Goal: Transaction & Acquisition: Book appointment/travel/reservation

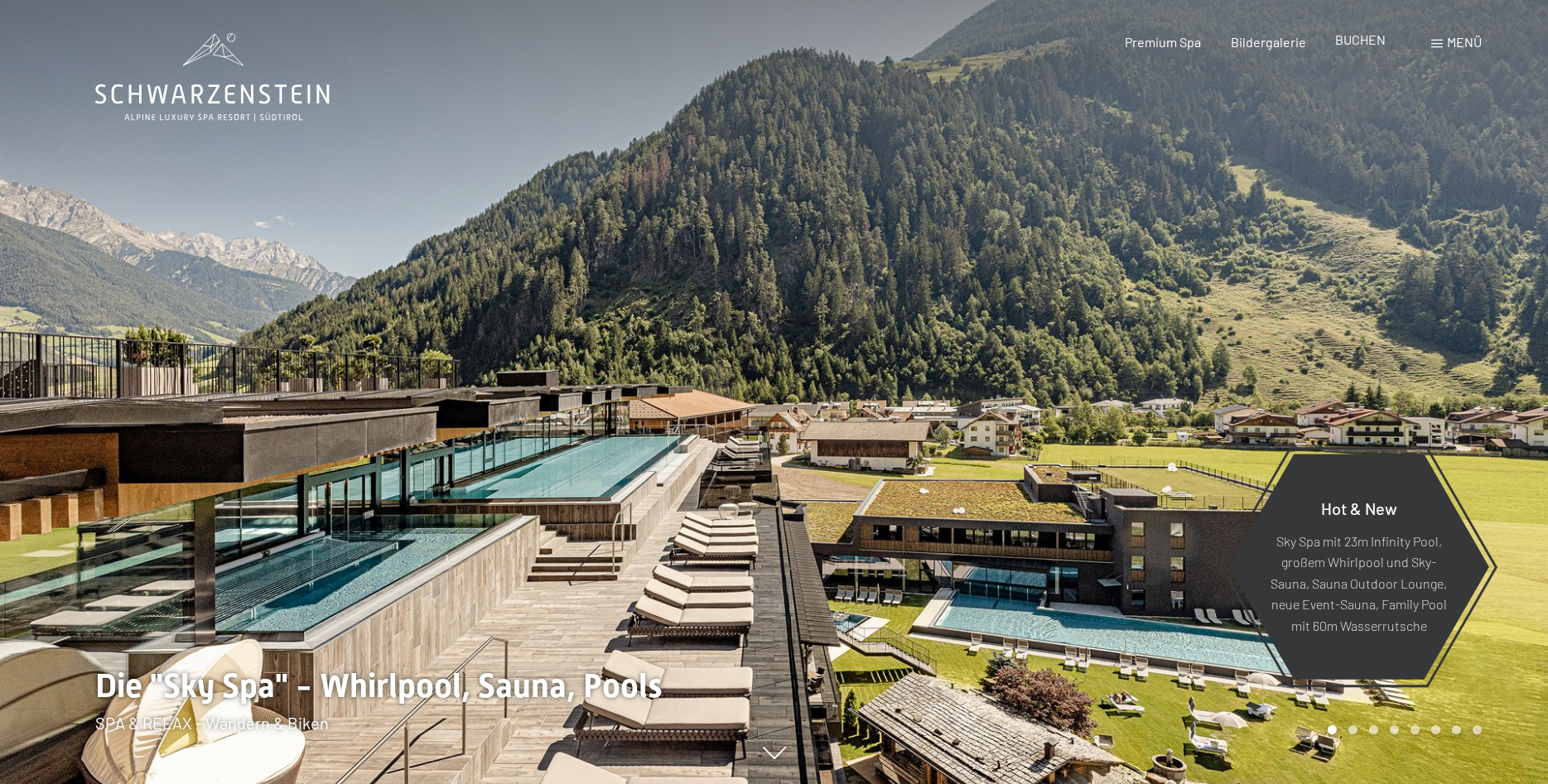
click at [1346, 49] on div "BUCHEN" at bounding box center [1360, 40] width 51 height 18
click at [1358, 41] on span "BUCHEN" at bounding box center [1360, 39] width 51 height 15
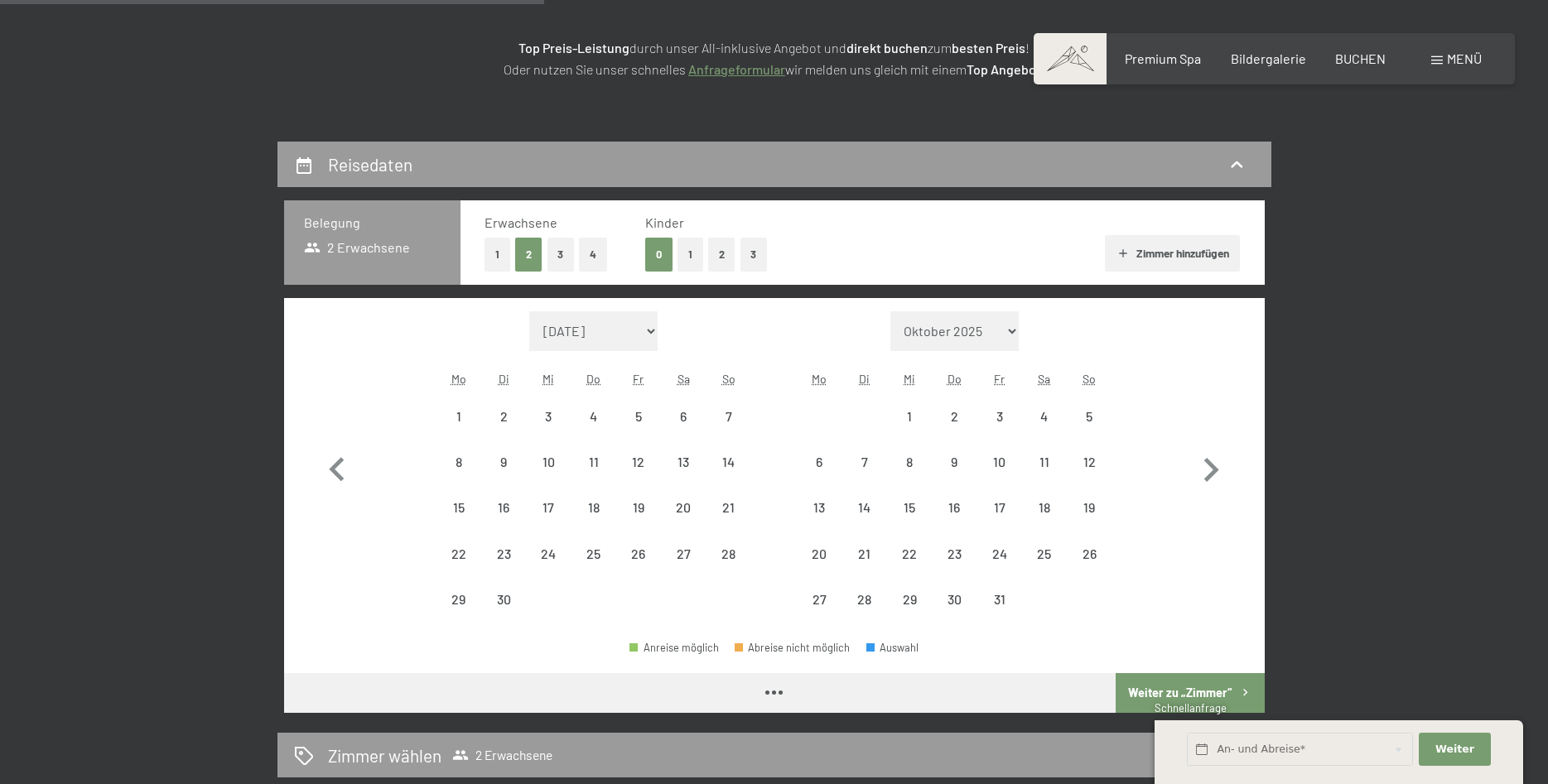
scroll to position [253, 0]
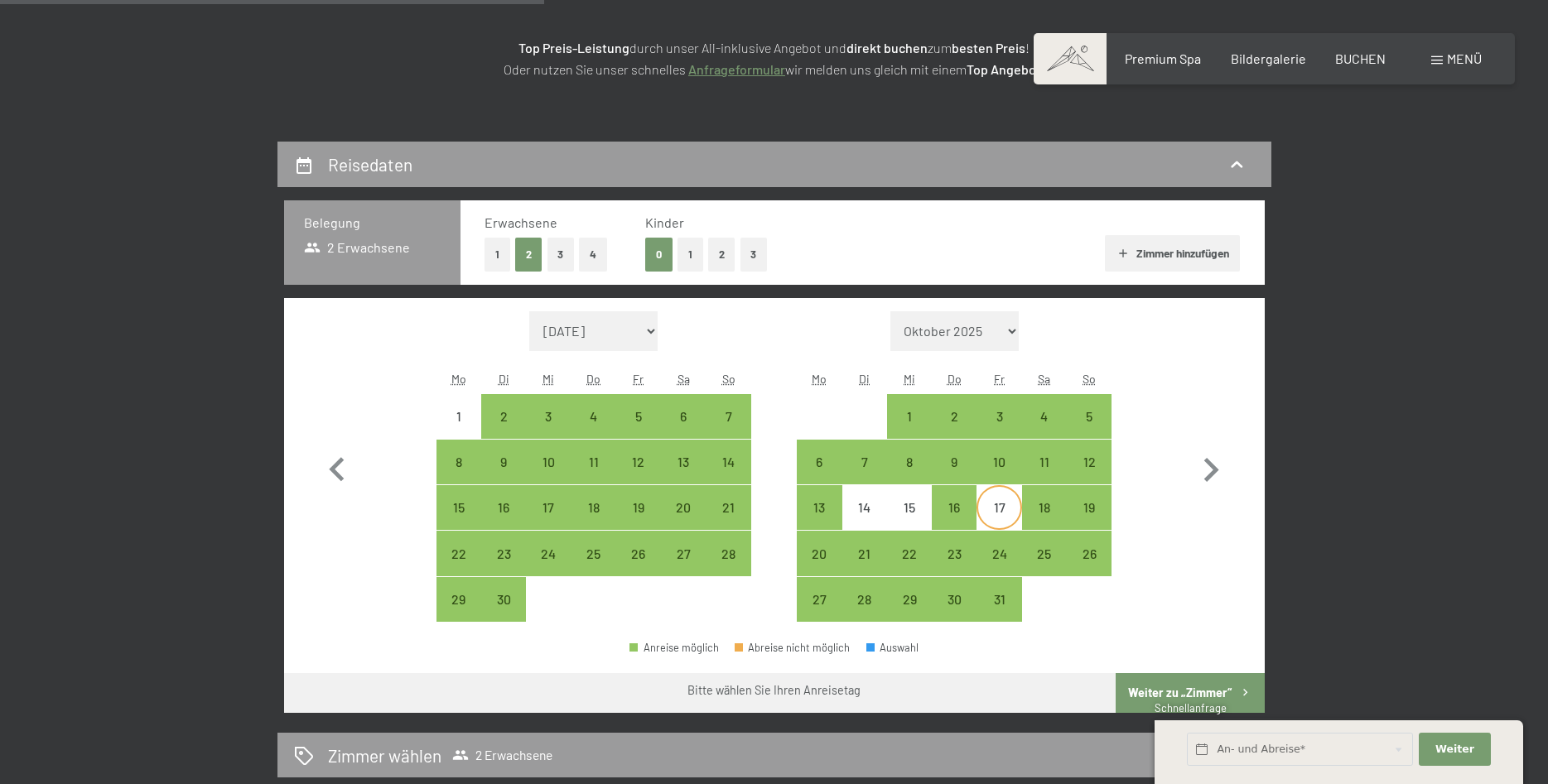
click at [1006, 511] on div "17" at bounding box center [999, 522] width 42 height 42
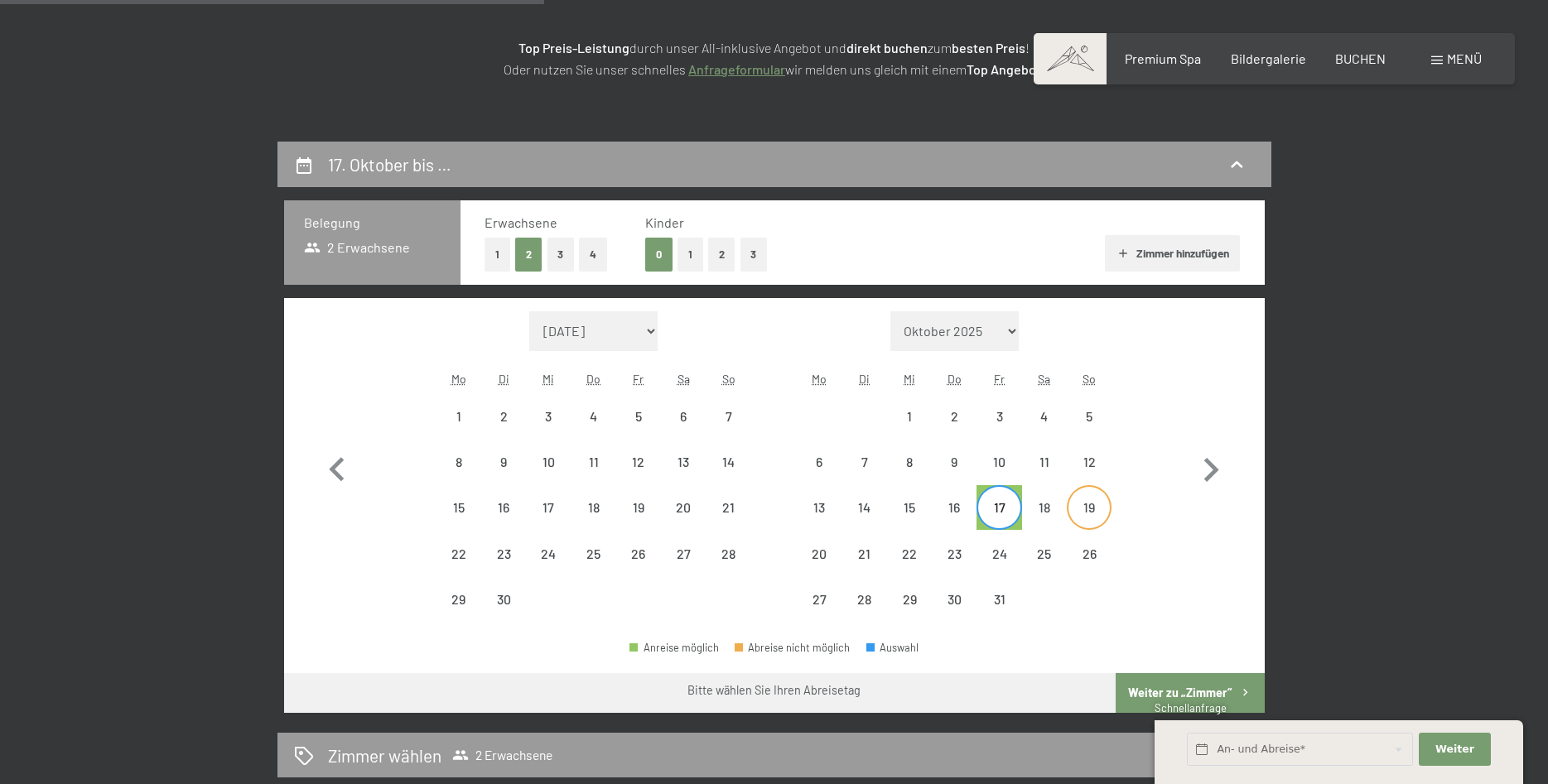
click at [1091, 514] on div "19" at bounding box center [1090, 522] width 42 height 42
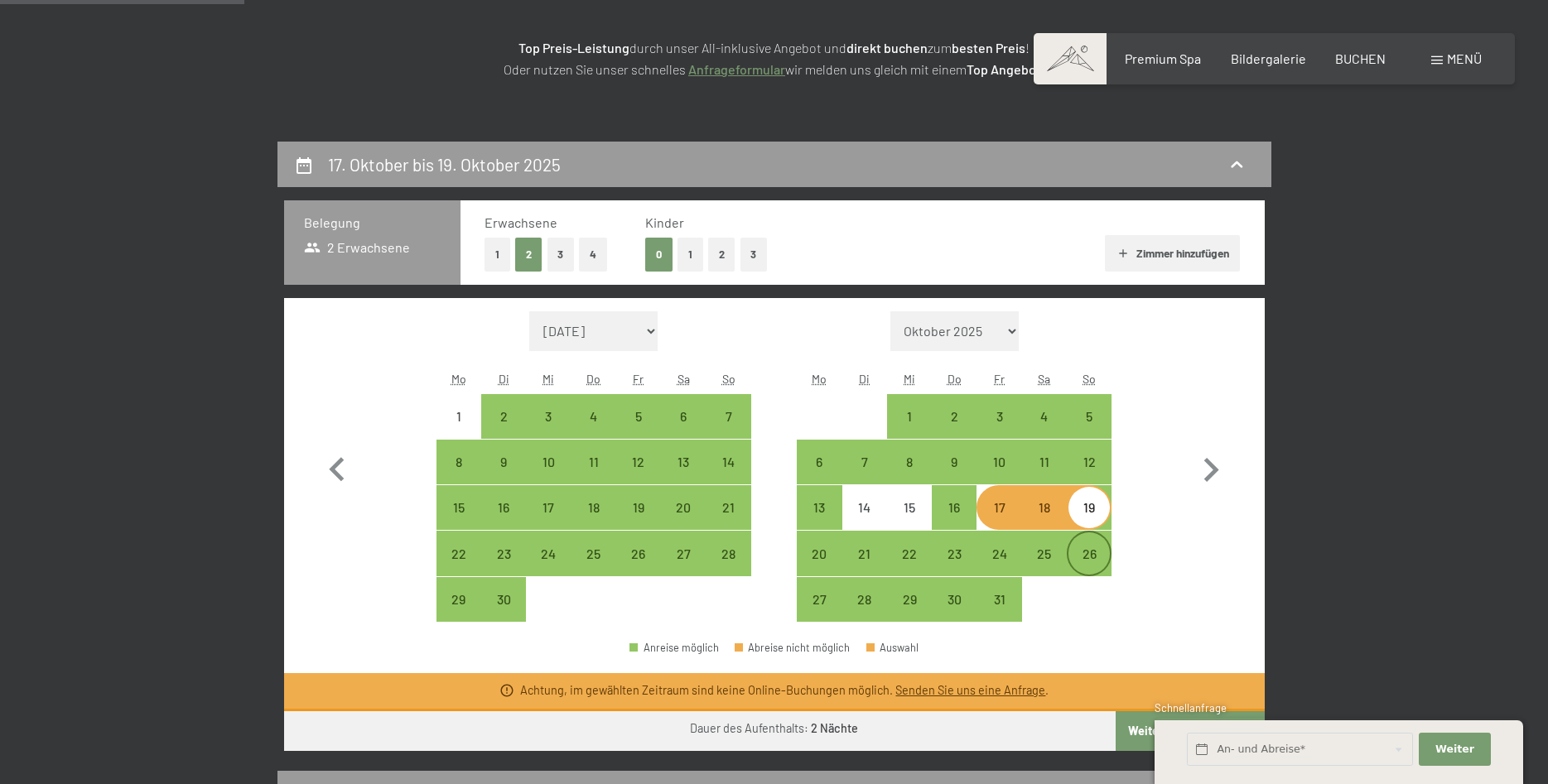
scroll to position [422, 0]
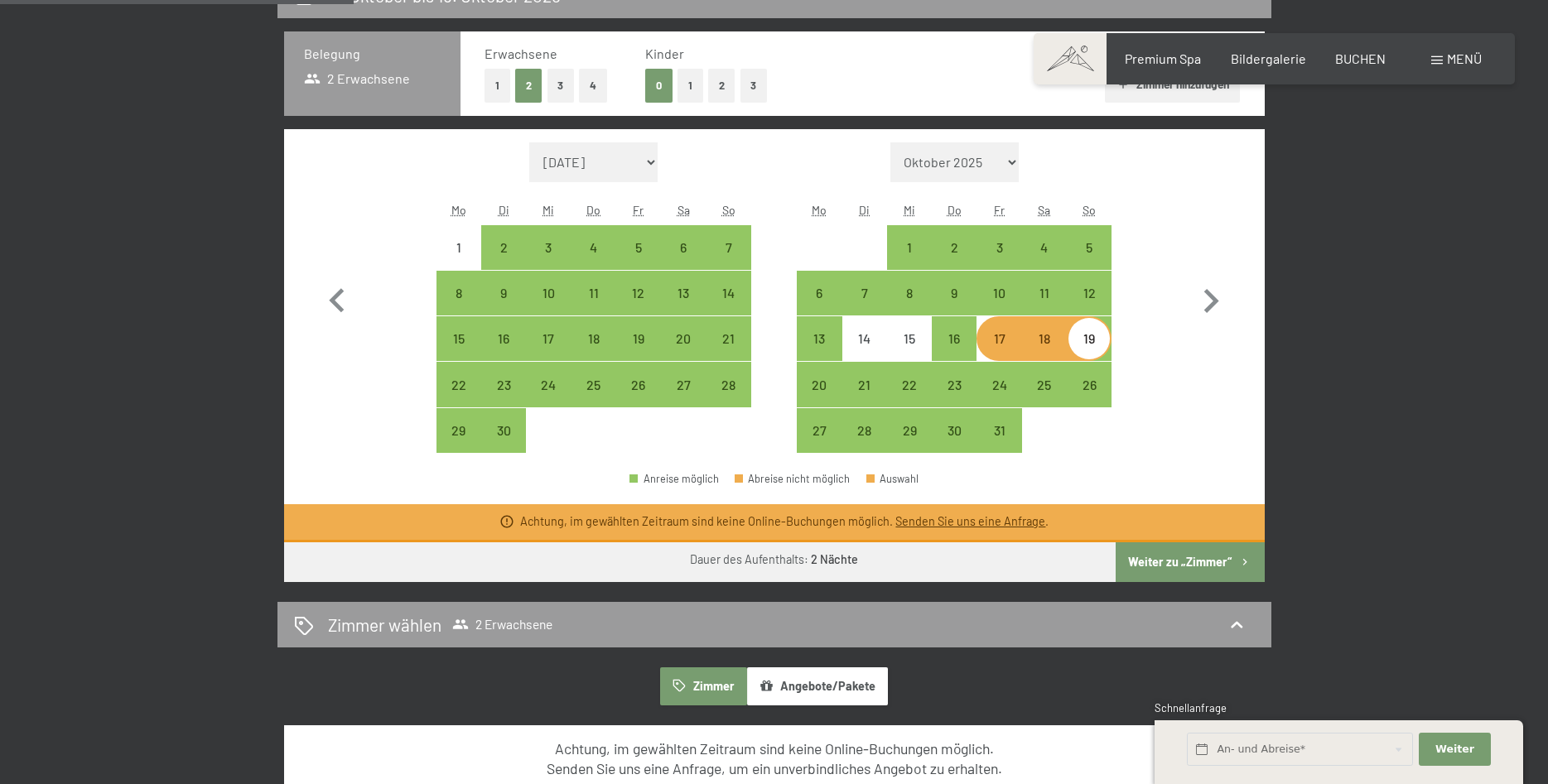
click at [1149, 569] on button "Weiter zu „Zimmer“" at bounding box center [1189, 562] width 148 height 40
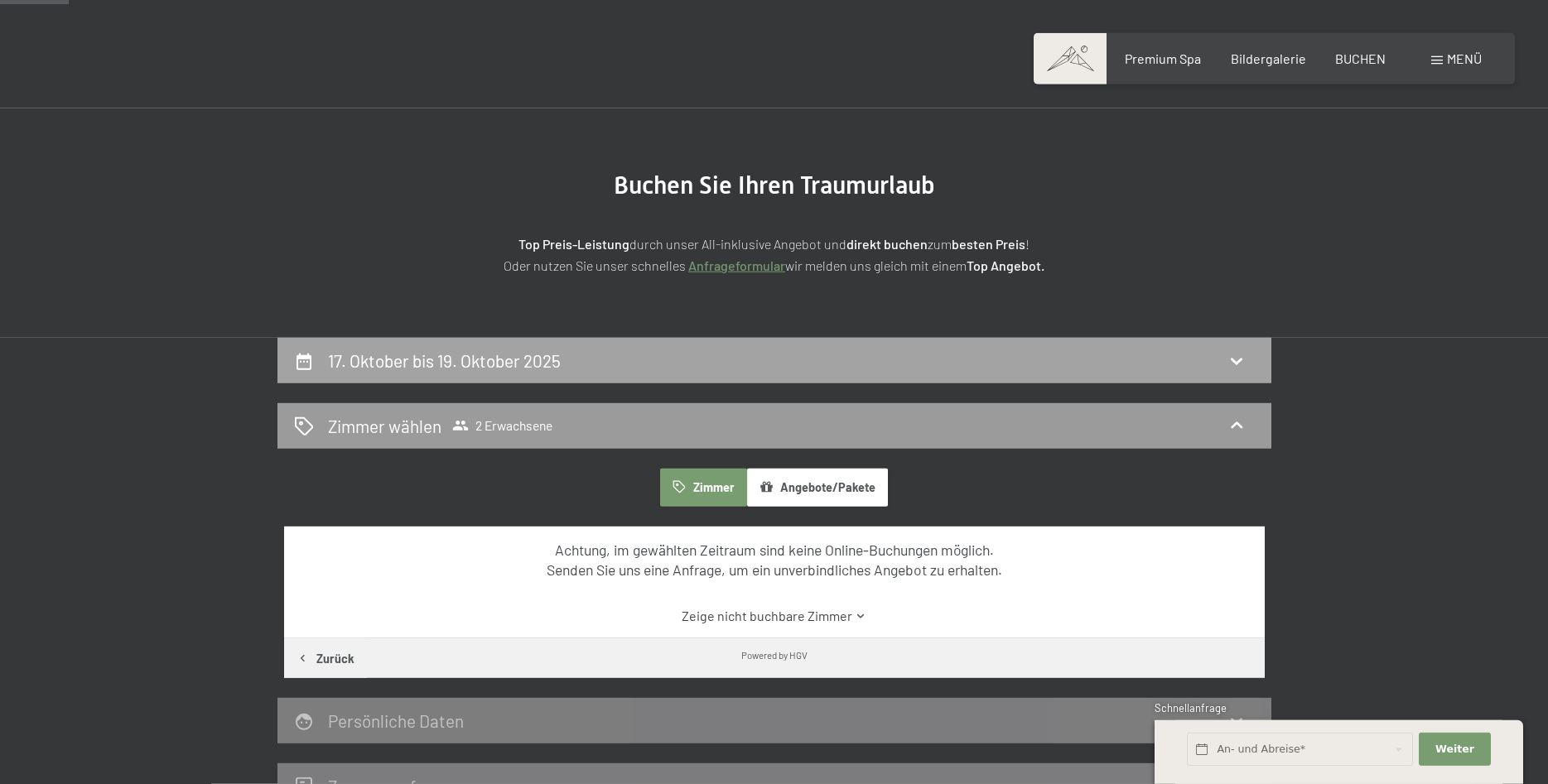
click at [528, 364] on h2 "17. Oktober bis 19. Oktober 2025" at bounding box center [444, 360] width 232 height 21
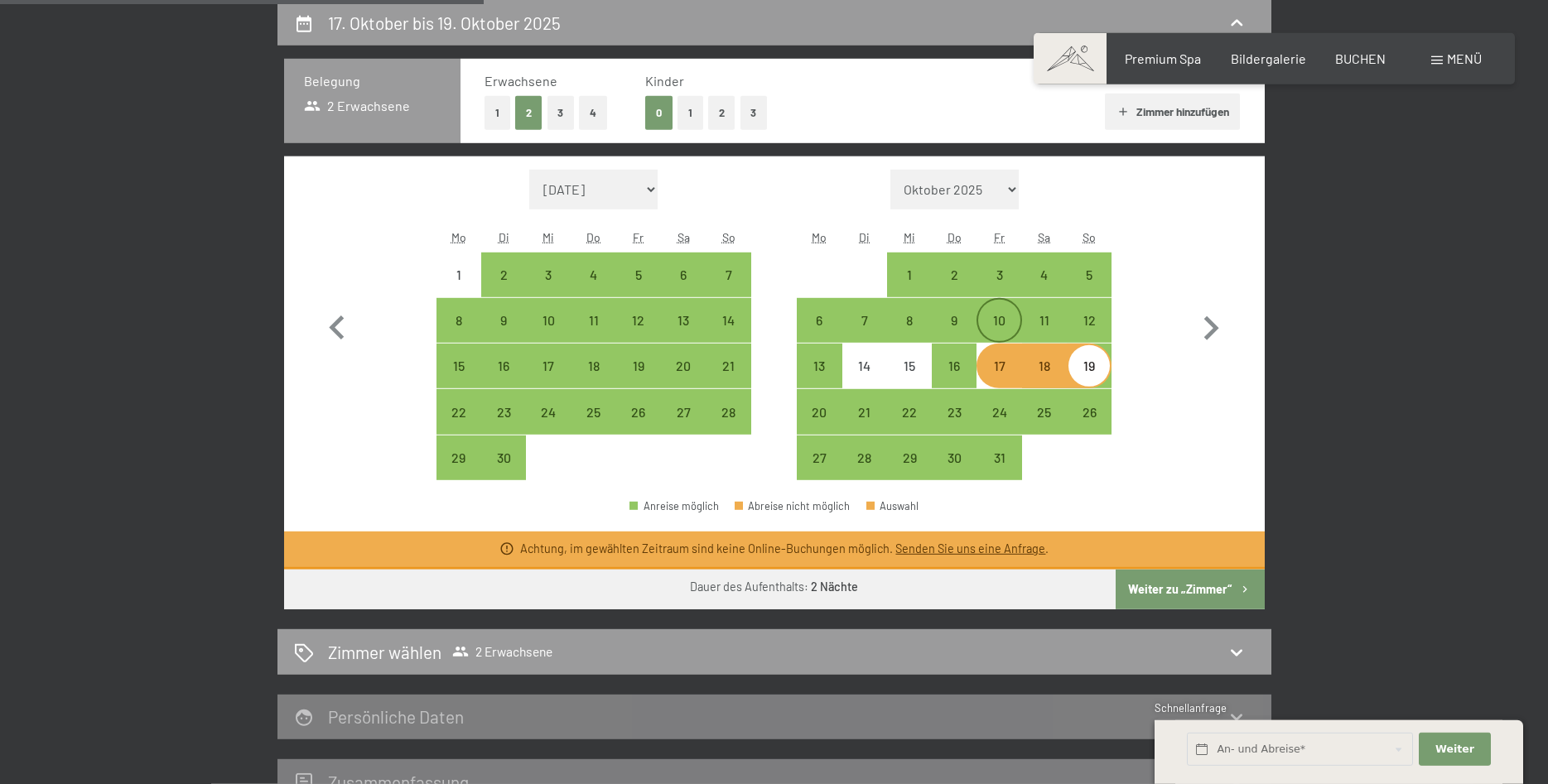
click at [992, 319] on div "10" at bounding box center [999, 335] width 42 height 42
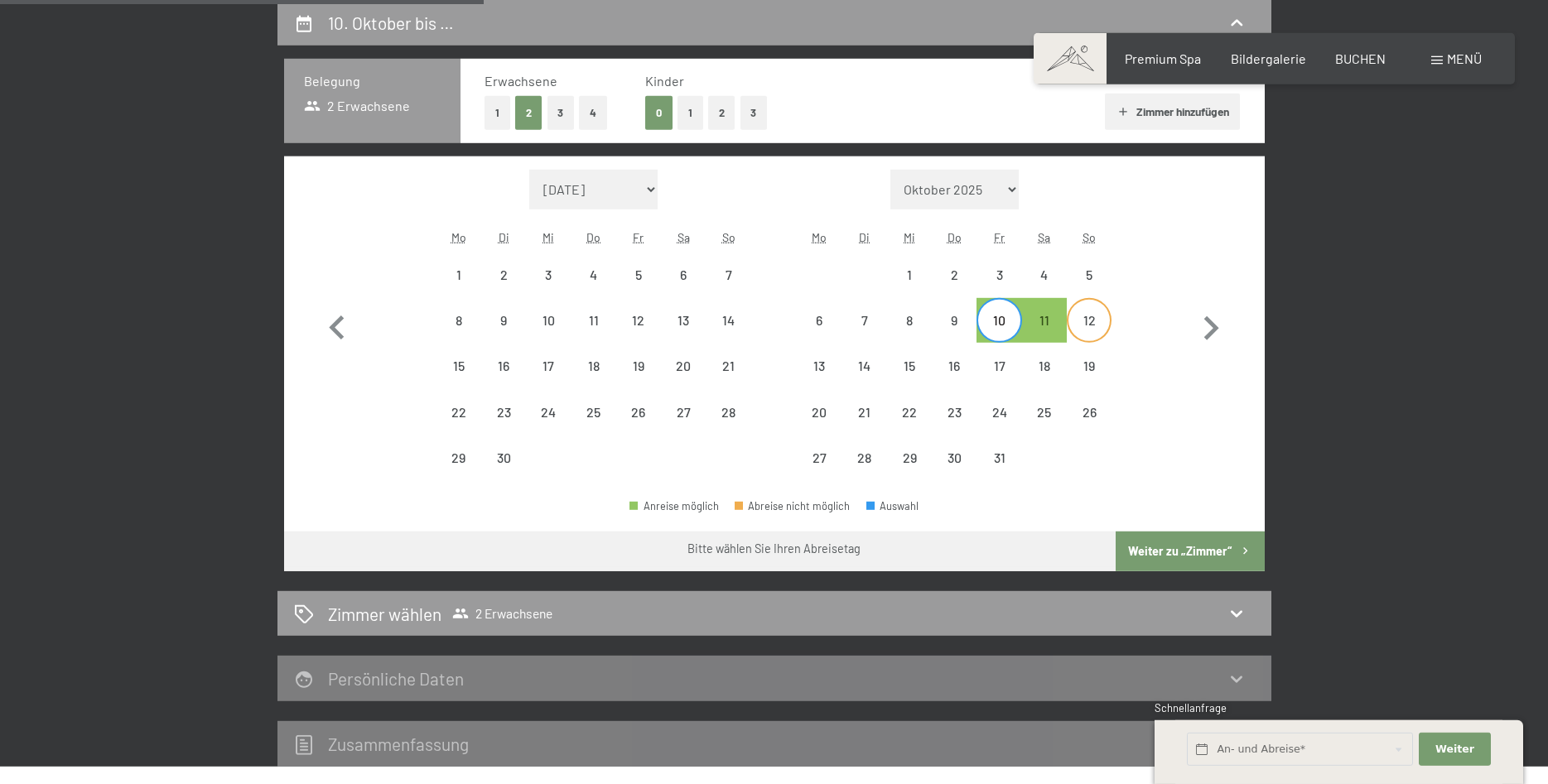
click at [1098, 327] on div "12" at bounding box center [1090, 335] width 42 height 42
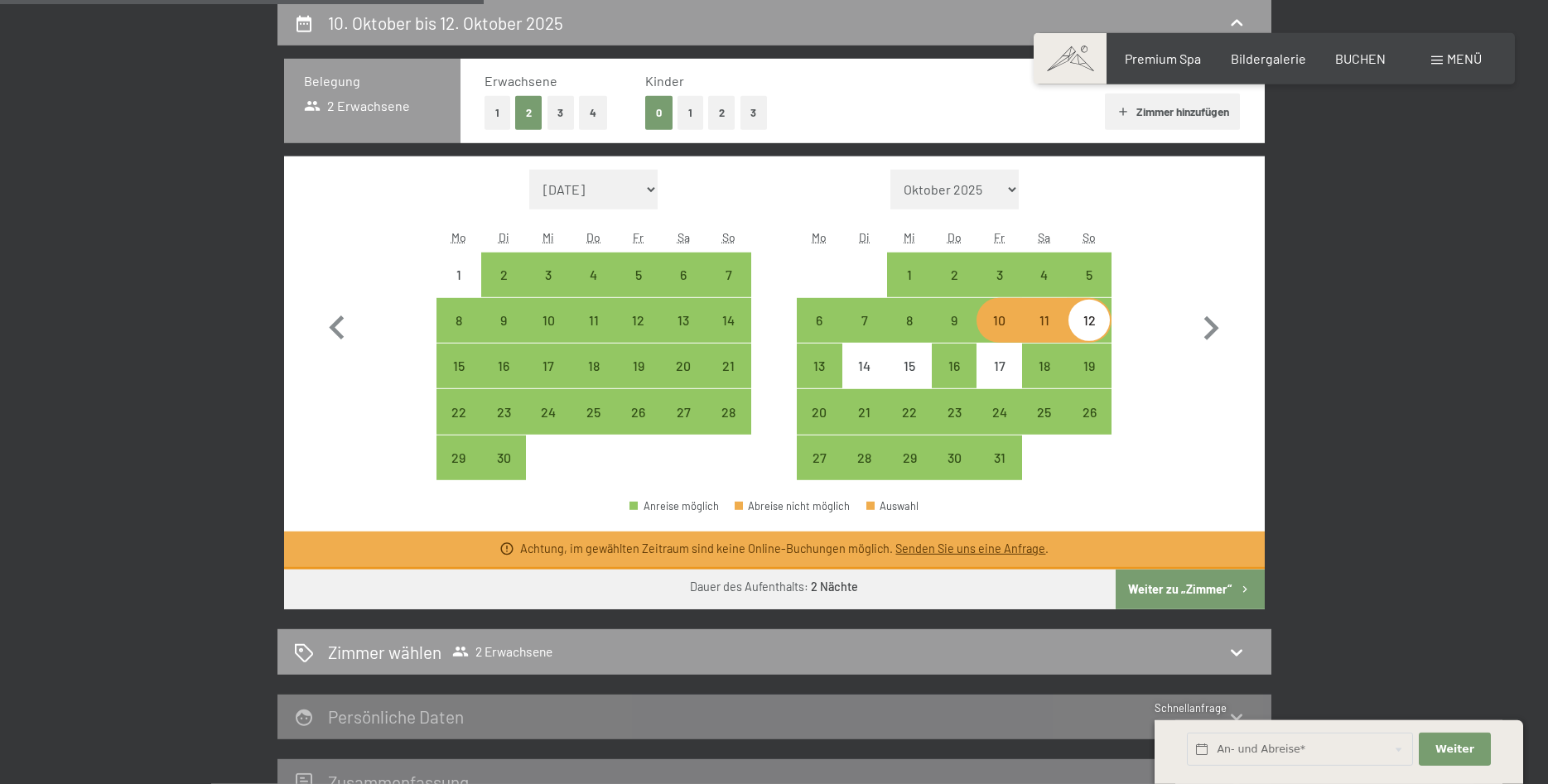
click at [1175, 580] on button "Weiter zu „Zimmer“" at bounding box center [1189, 590] width 148 height 40
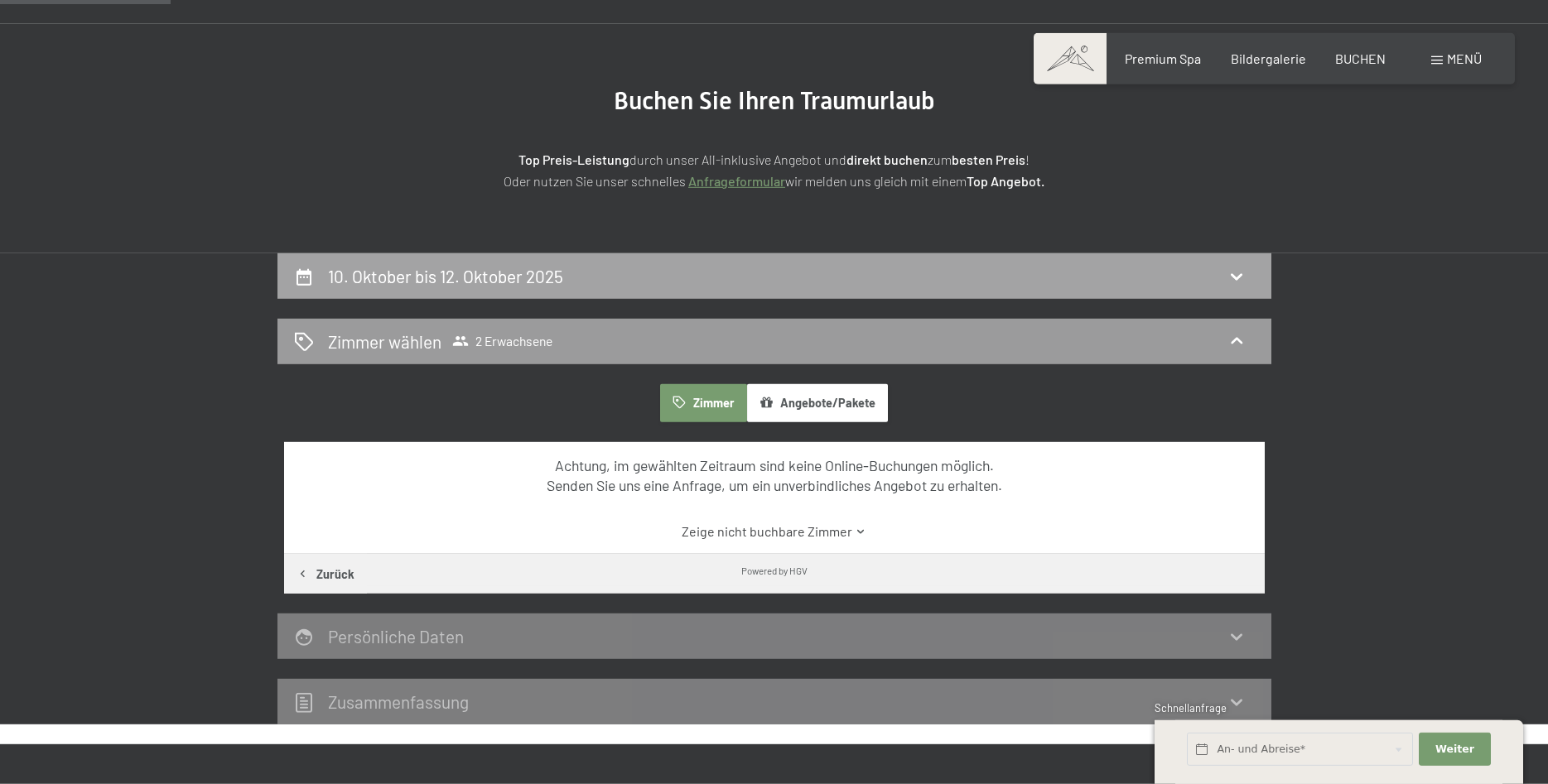
click at [756, 269] on div "10. Oktober bis 12. Oktober 2025" at bounding box center [774, 276] width 961 height 24
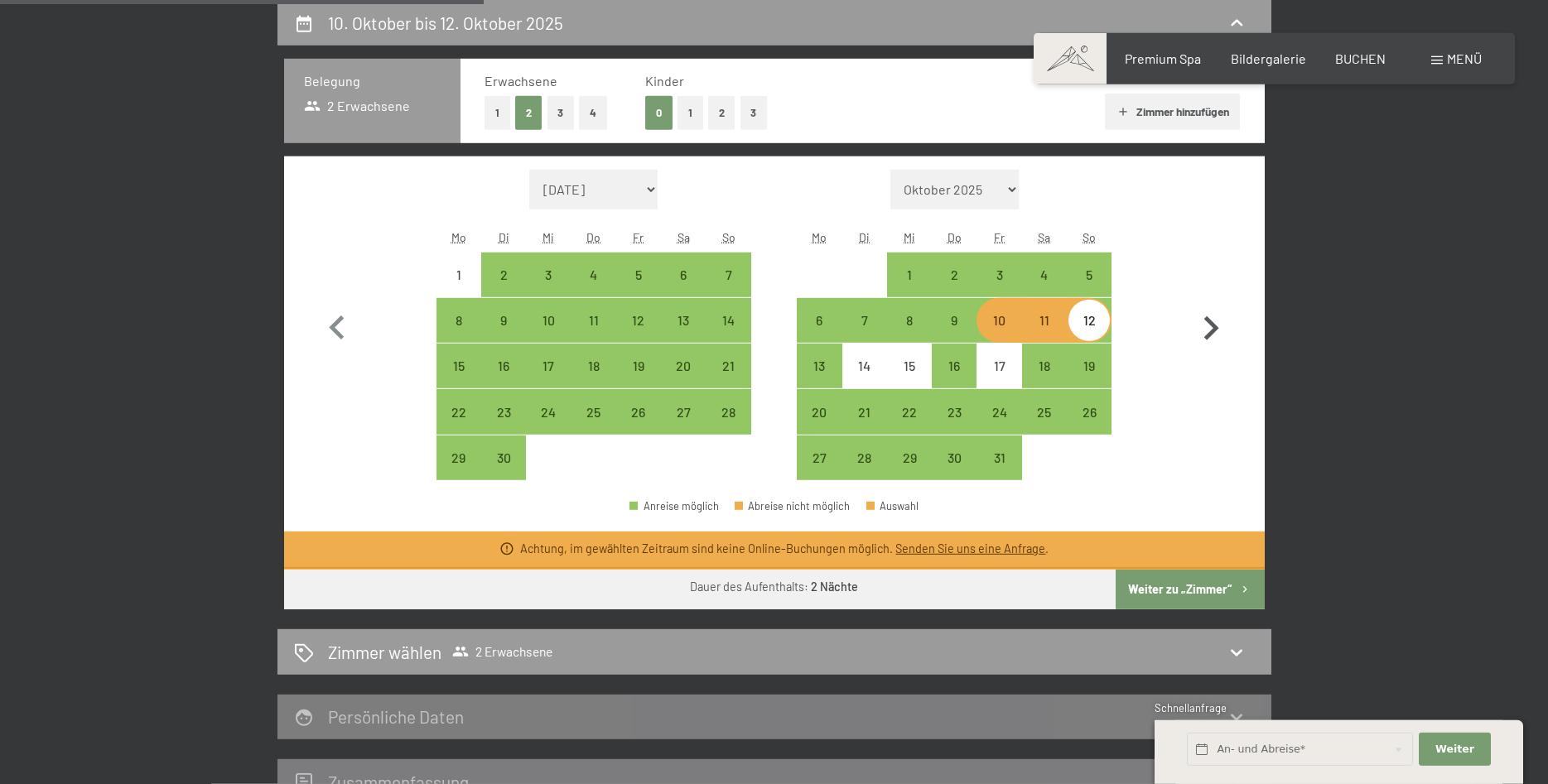
click at [1211, 306] on icon "button" at bounding box center [1210, 328] width 48 height 48
select select "[DATE]"
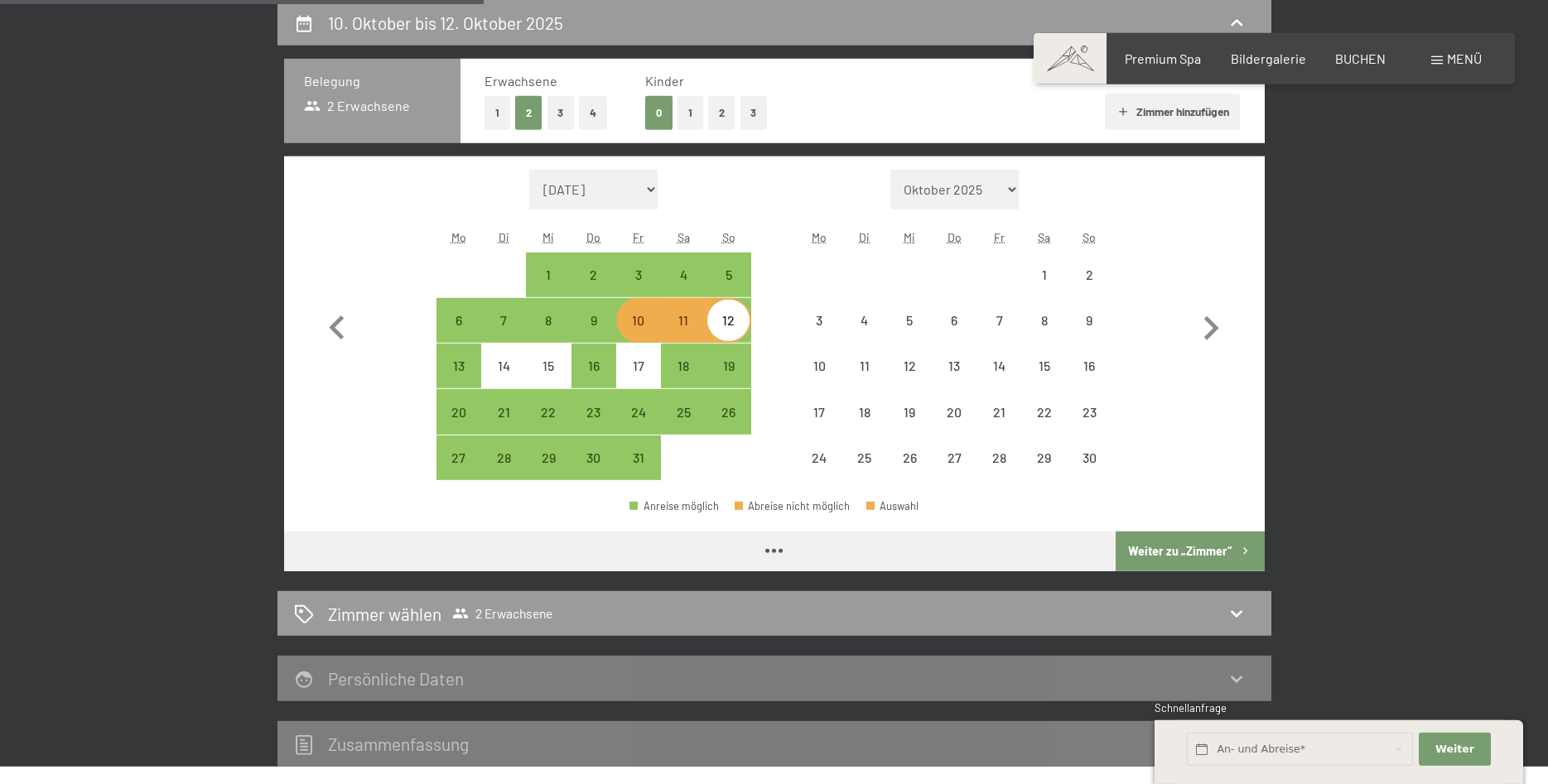
select select "[DATE]"
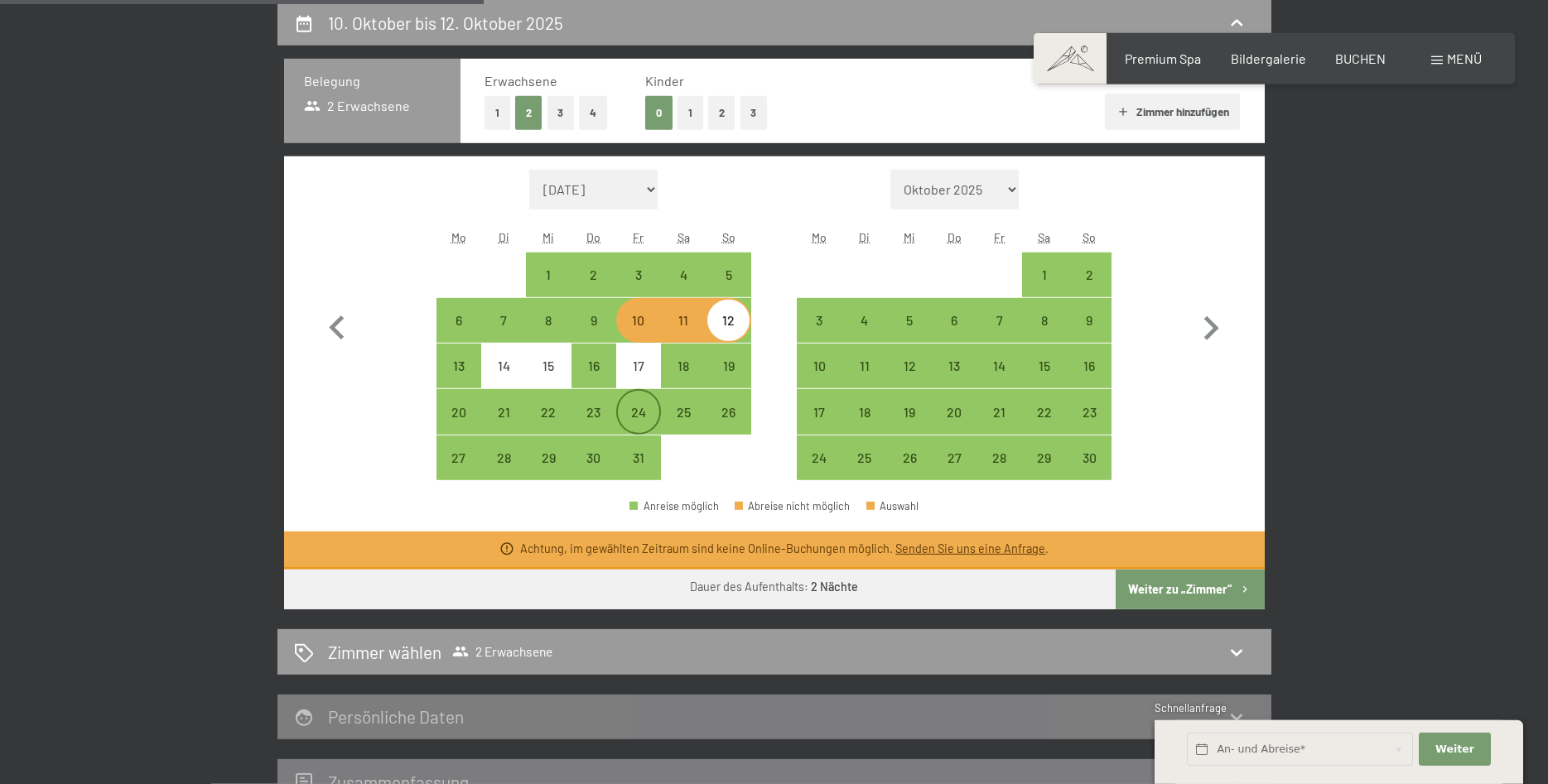
click at [621, 412] on div "24" at bounding box center [638, 426] width 42 height 42
select select "[DATE]"
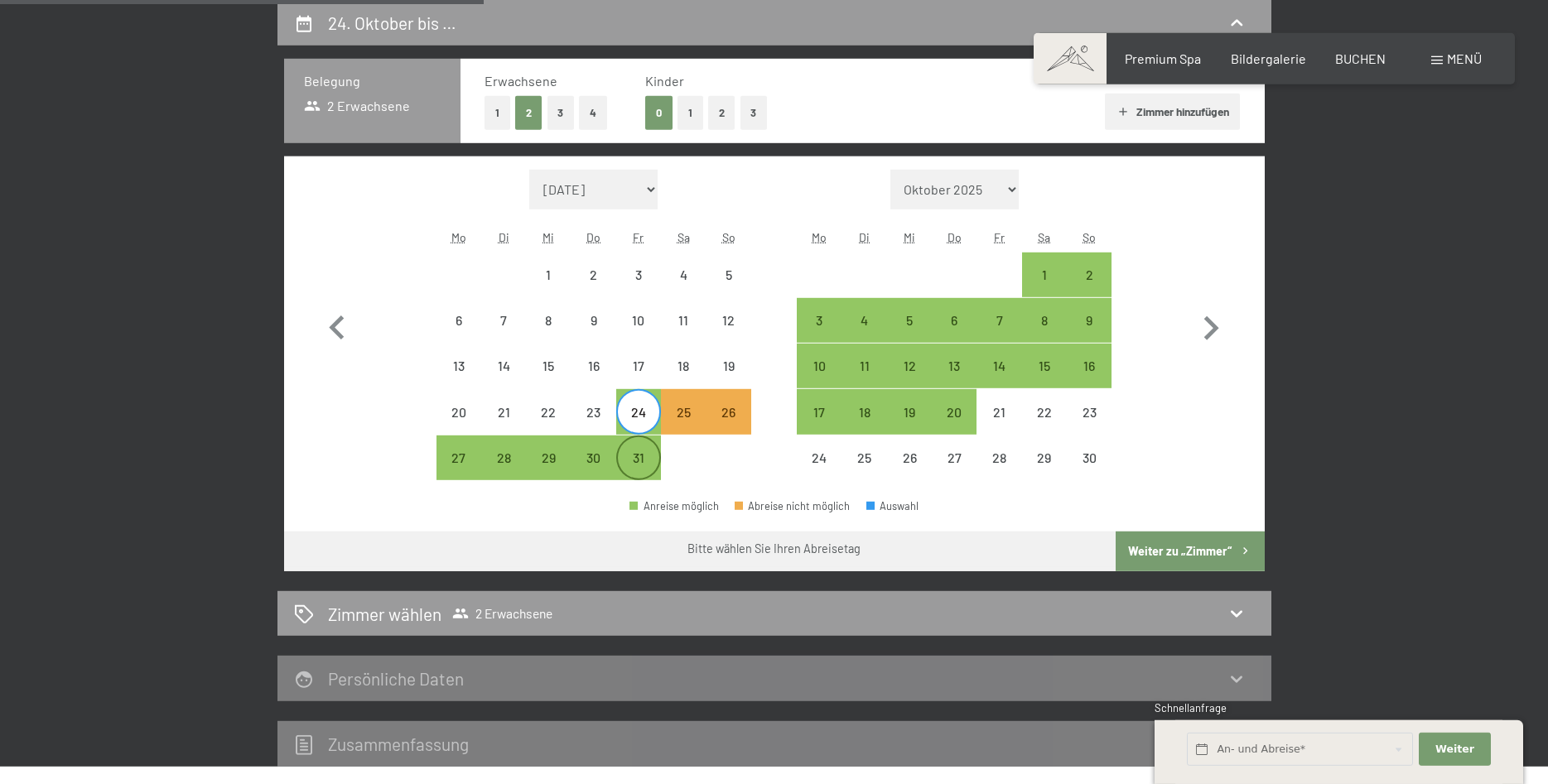
click at [629, 456] on div "31" at bounding box center [638, 472] width 42 height 42
select select "[DATE]"
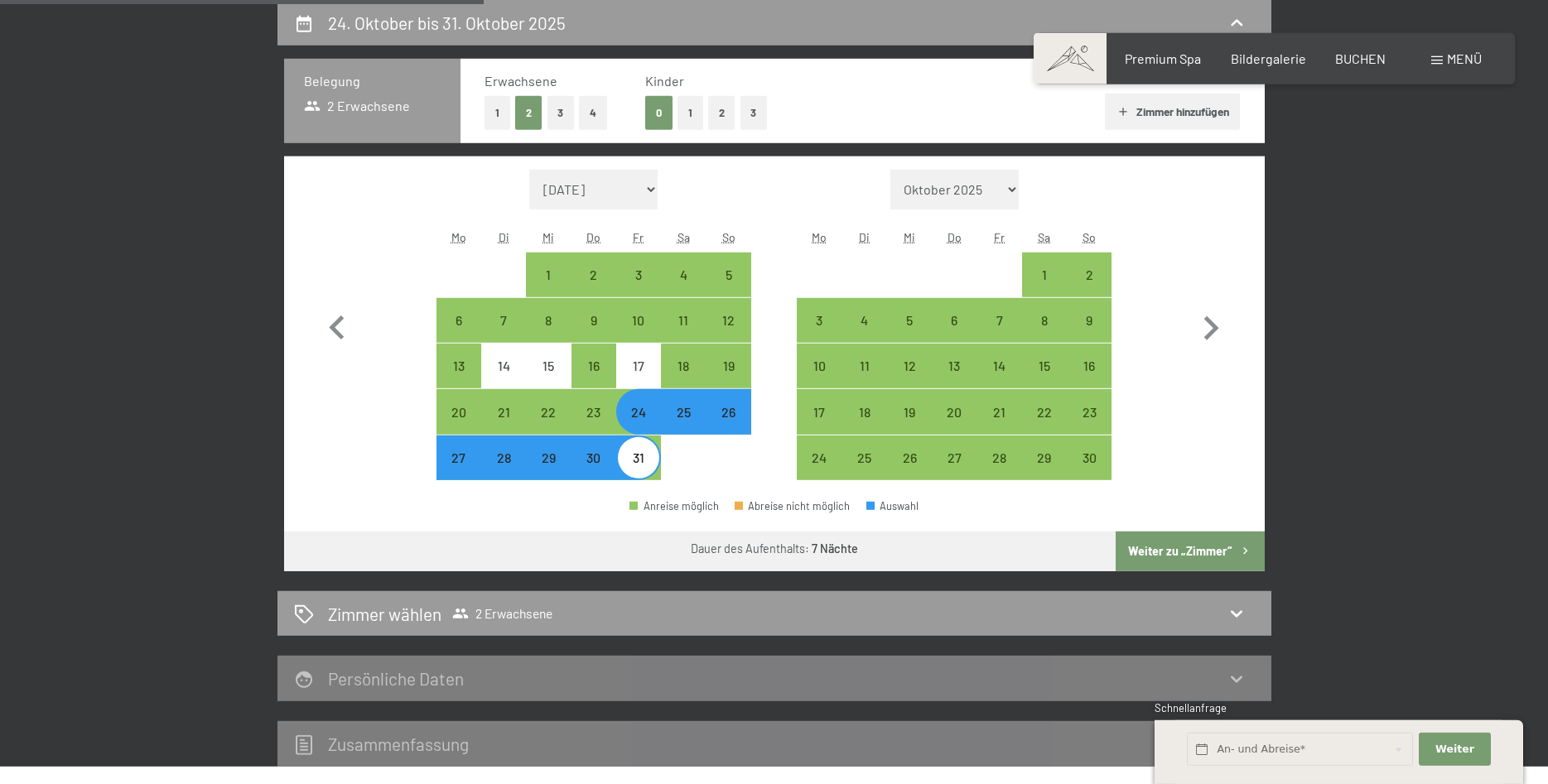
click at [629, 456] on div "31" at bounding box center [638, 472] width 42 height 42
select select "[DATE]"
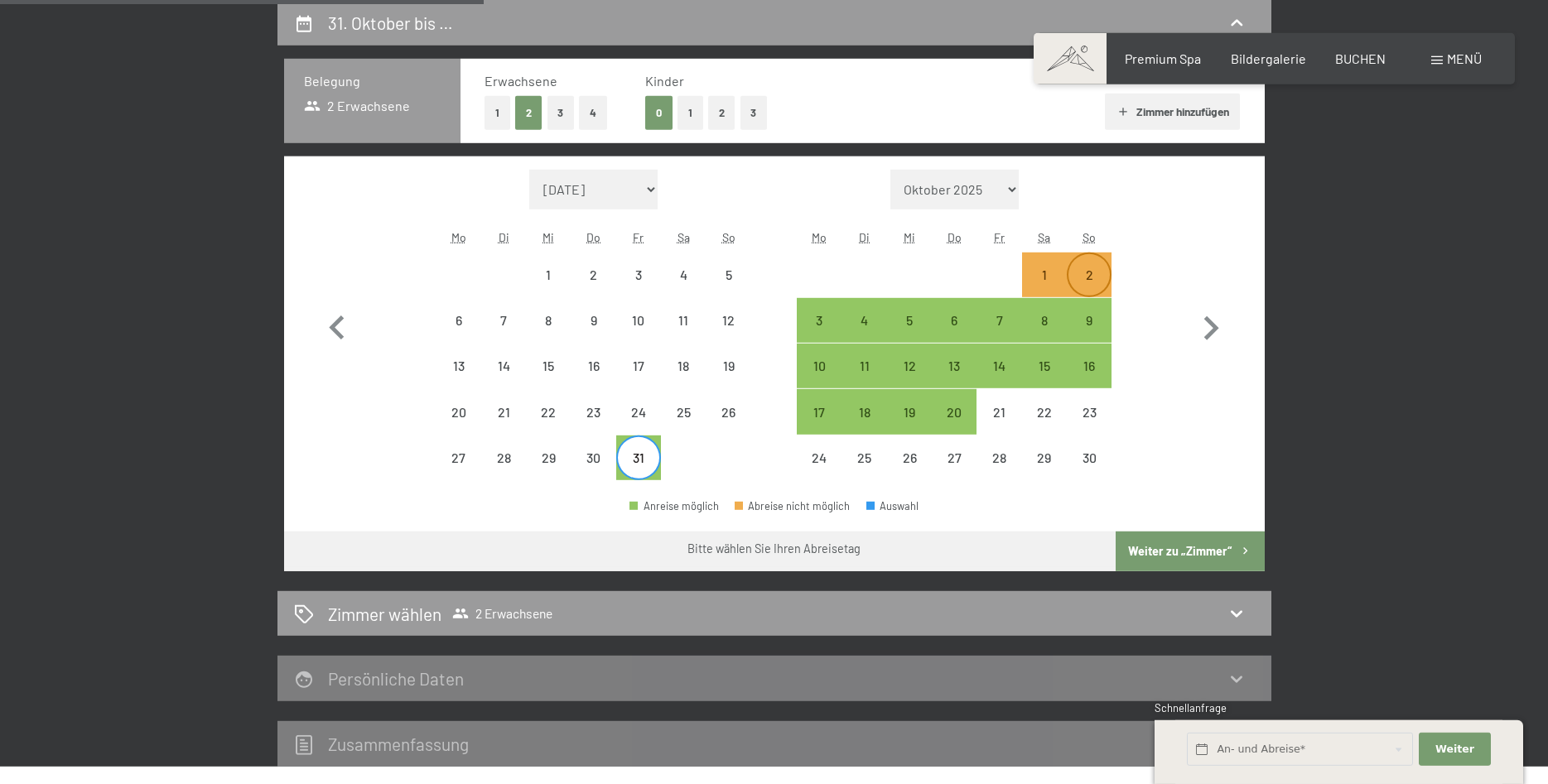
click at [1088, 256] on div "2" at bounding box center [1090, 275] width 42 height 42
select select "[DATE]"
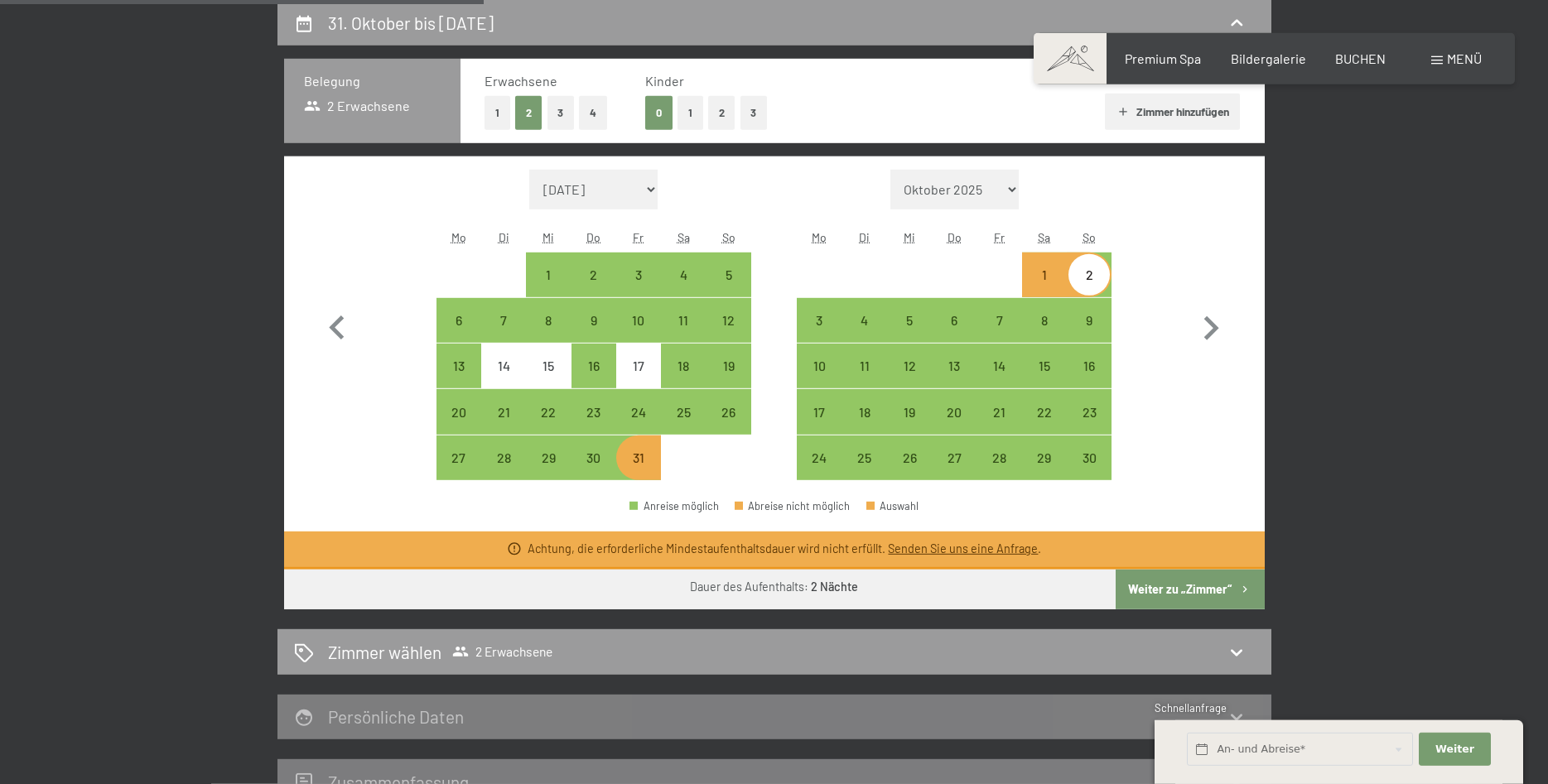
click at [1184, 599] on button "Weiter zu „Zimmer“" at bounding box center [1189, 590] width 148 height 40
select select "[DATE]"
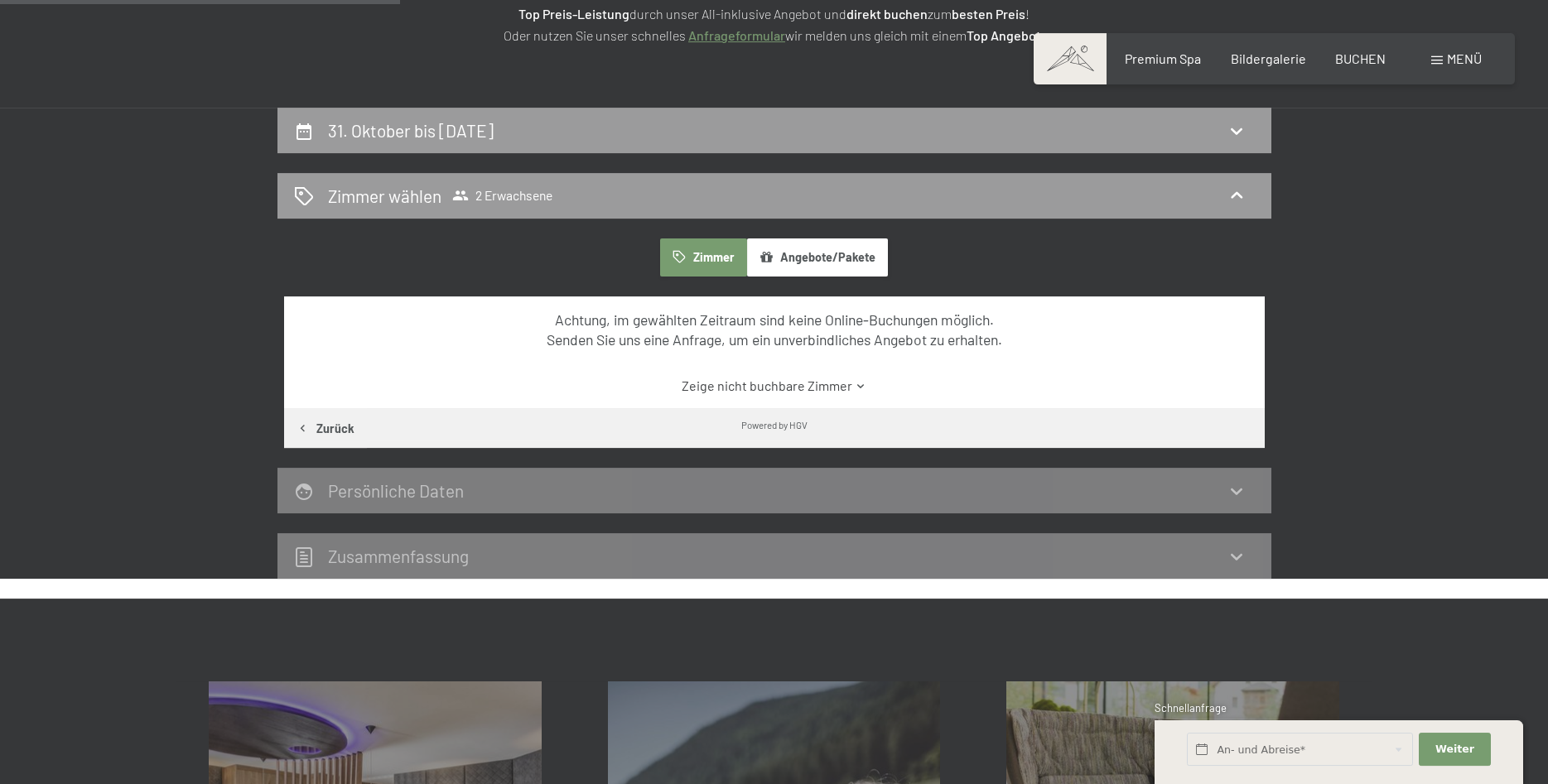
scroll to position [142, 0]
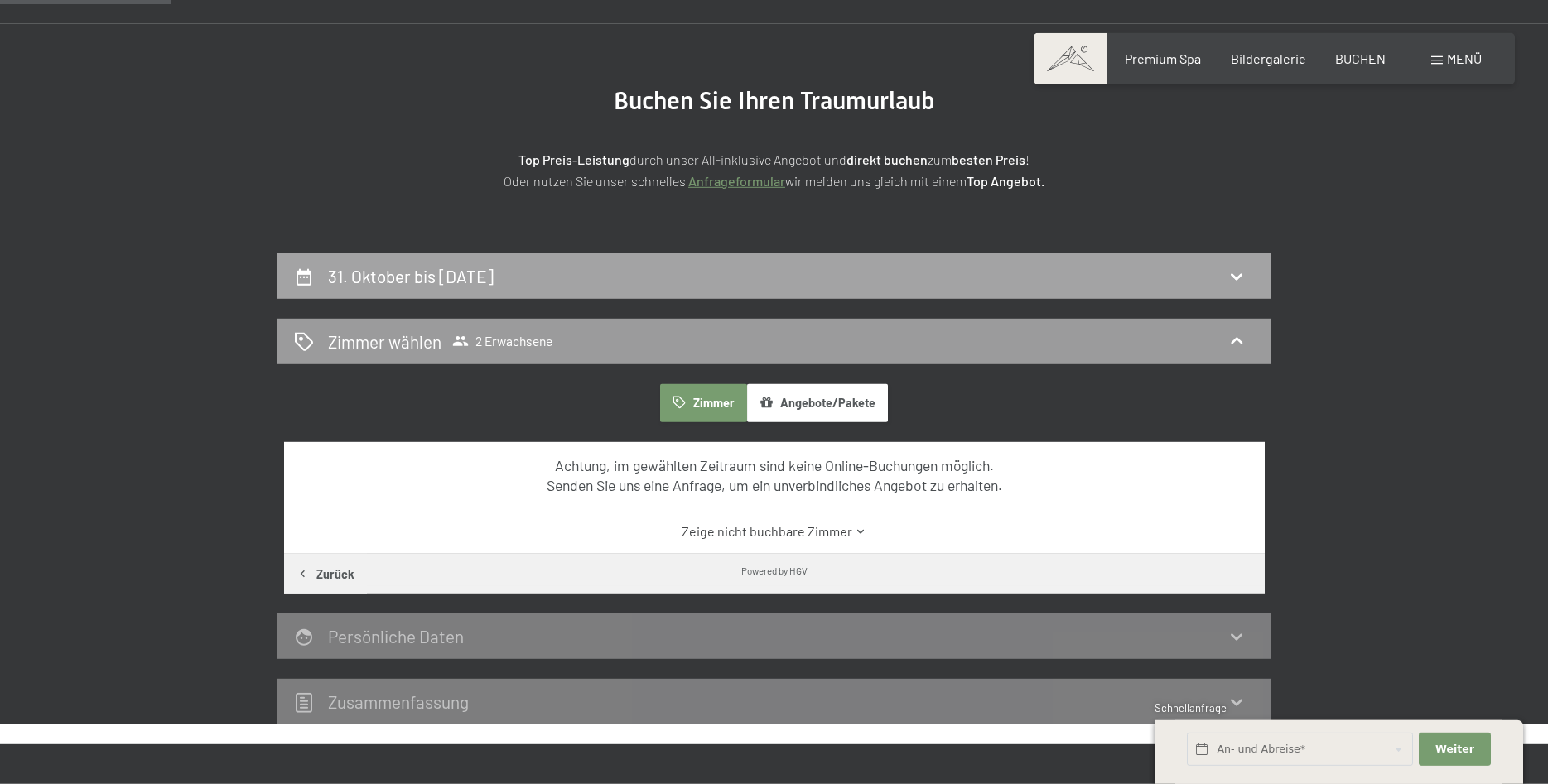
click at [483, 289] on div "31. Oktober bis [DATE]" at bounding box center [774, 276] width 994 height 45
select select "[DATE]"
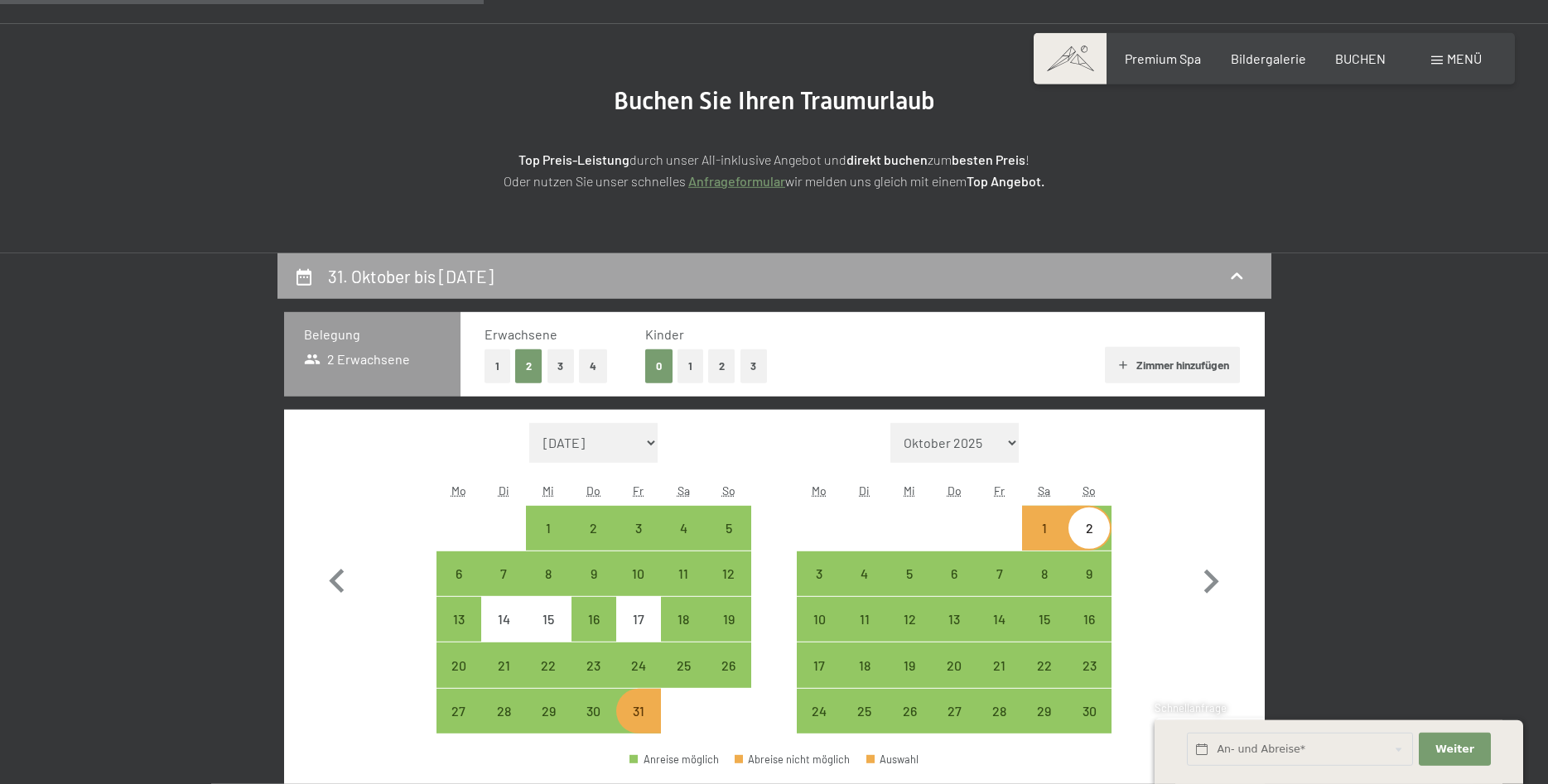
scroll to position [395, 0]
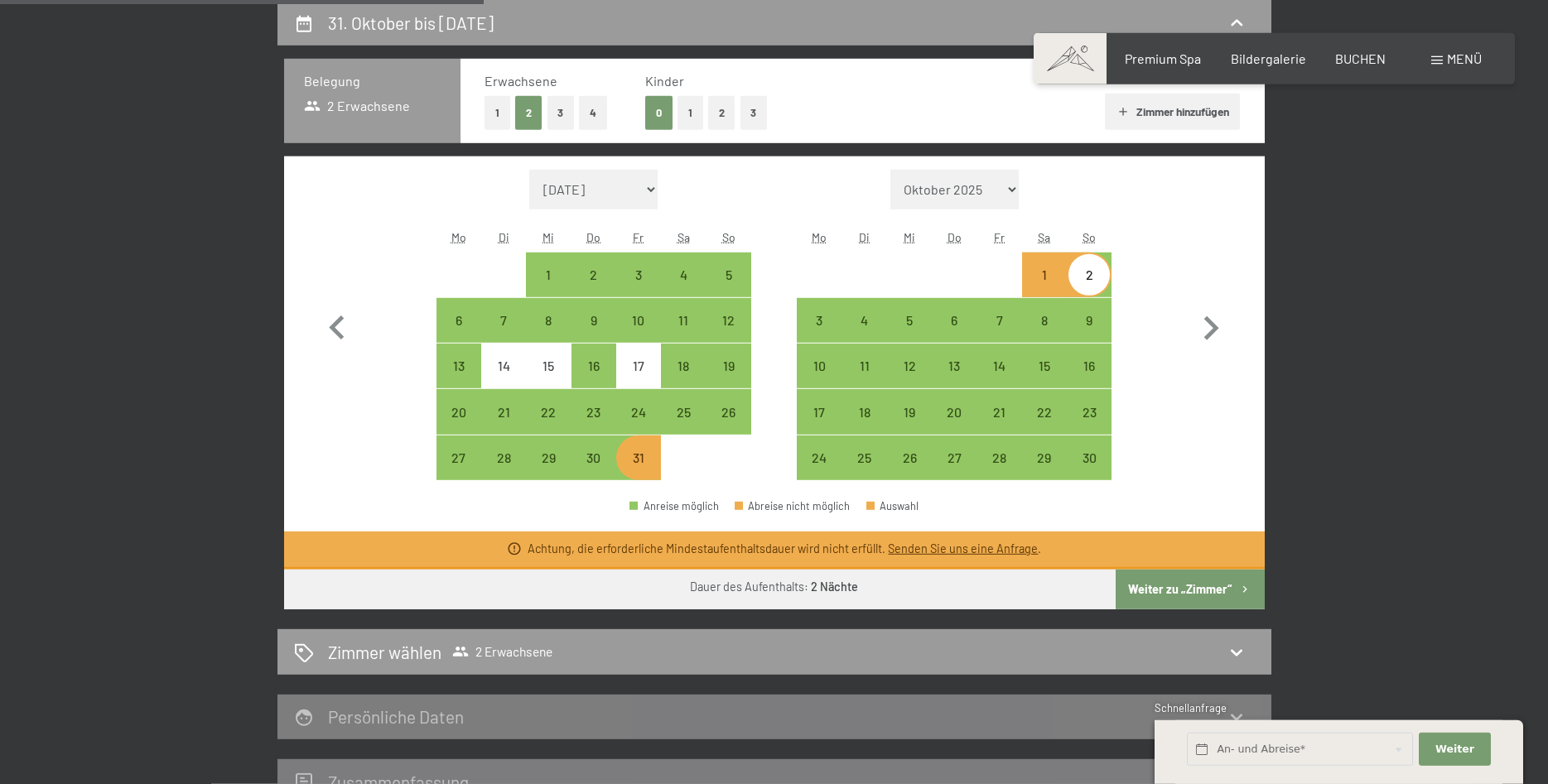
click at [1050, 274] on div "1" at bounding box center [1044, 289] width 42 height 42
select select "[DATE]"
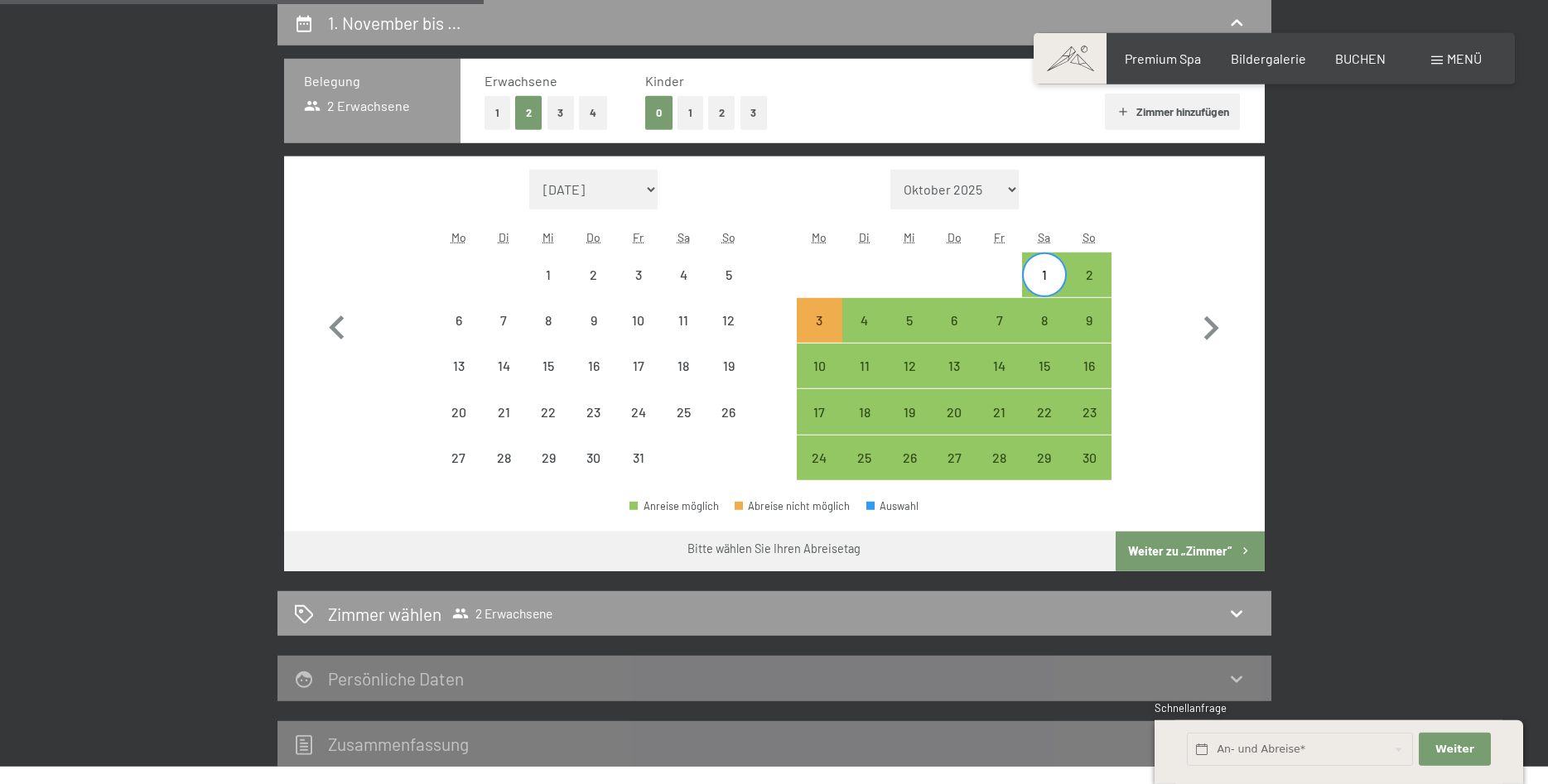
click at [823, 263] on div at bounding box center [818, 274] width 44 height 44
click at [1157, 247] on div "Monat/Jahr [DATE] Oktober 2025 [DATE] Dezember 2025 Januar 2026 Februar 2026 Mä…" at bounding box center [774, 325] width 922 height 311
drag, startPoint x: 1041, startPoint y: 266, endPoint x: 1040, endPoint y: 277, distance: 11.0
click at [1040, 276] on div "1" at bounding box center [1044, 275] width 42 height 42
select select "[DATE]"
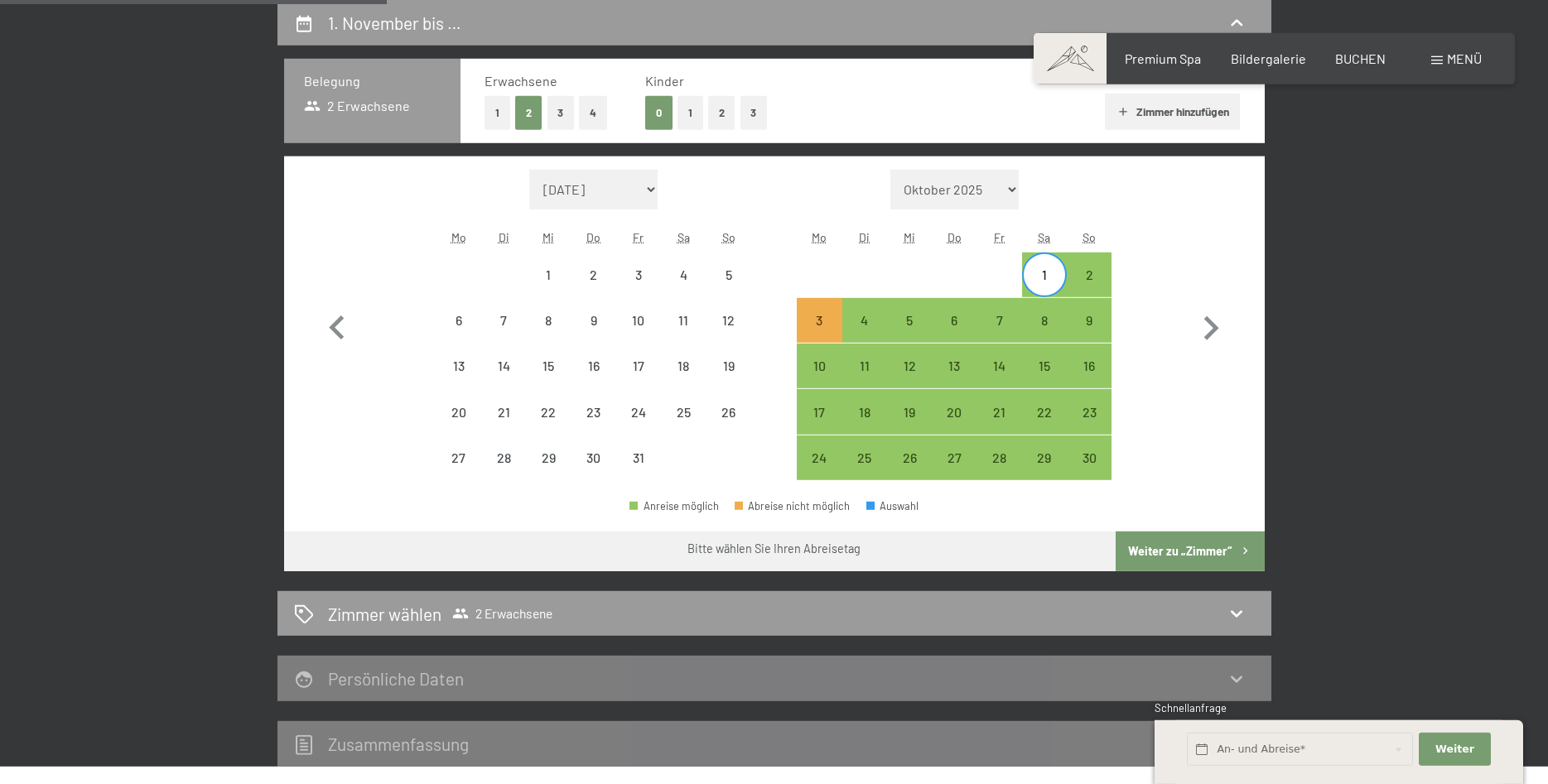
select select "[DATE]"
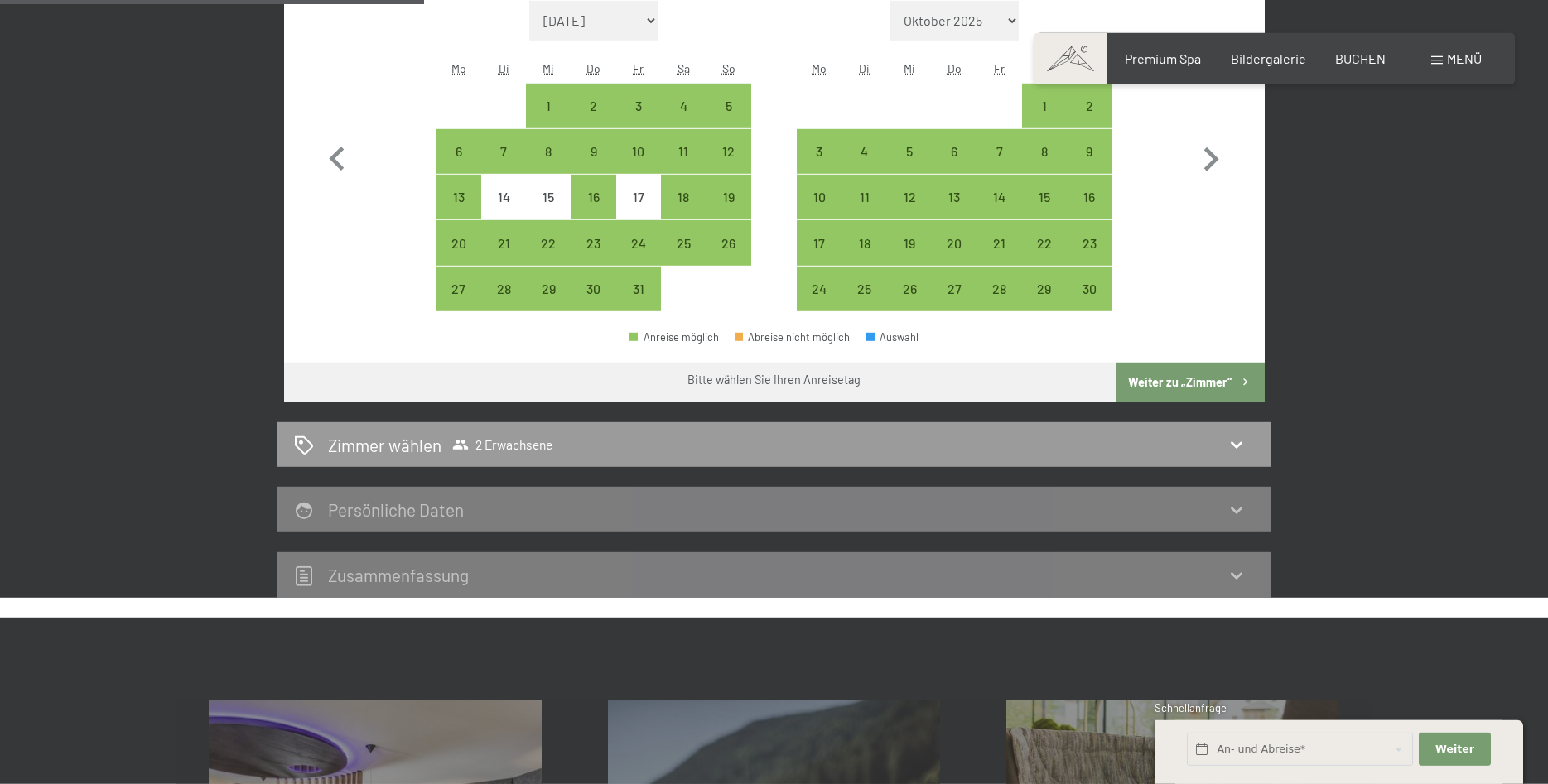
scroll to position [142, 0]
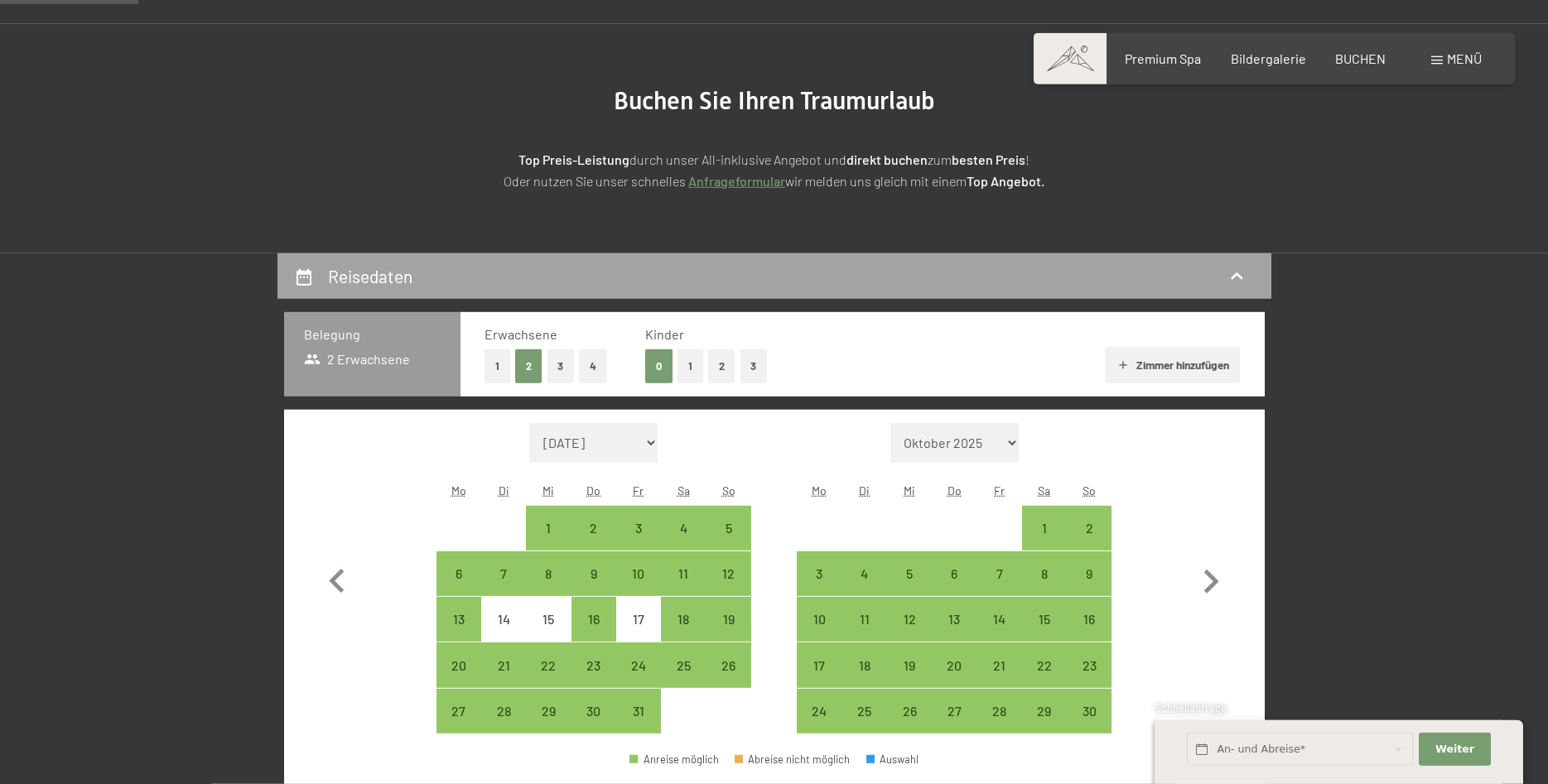
click at [626, 289] on div "Reisedaten" at bounding box center [774, 276] width 994 height 45
select select "[DATE]"
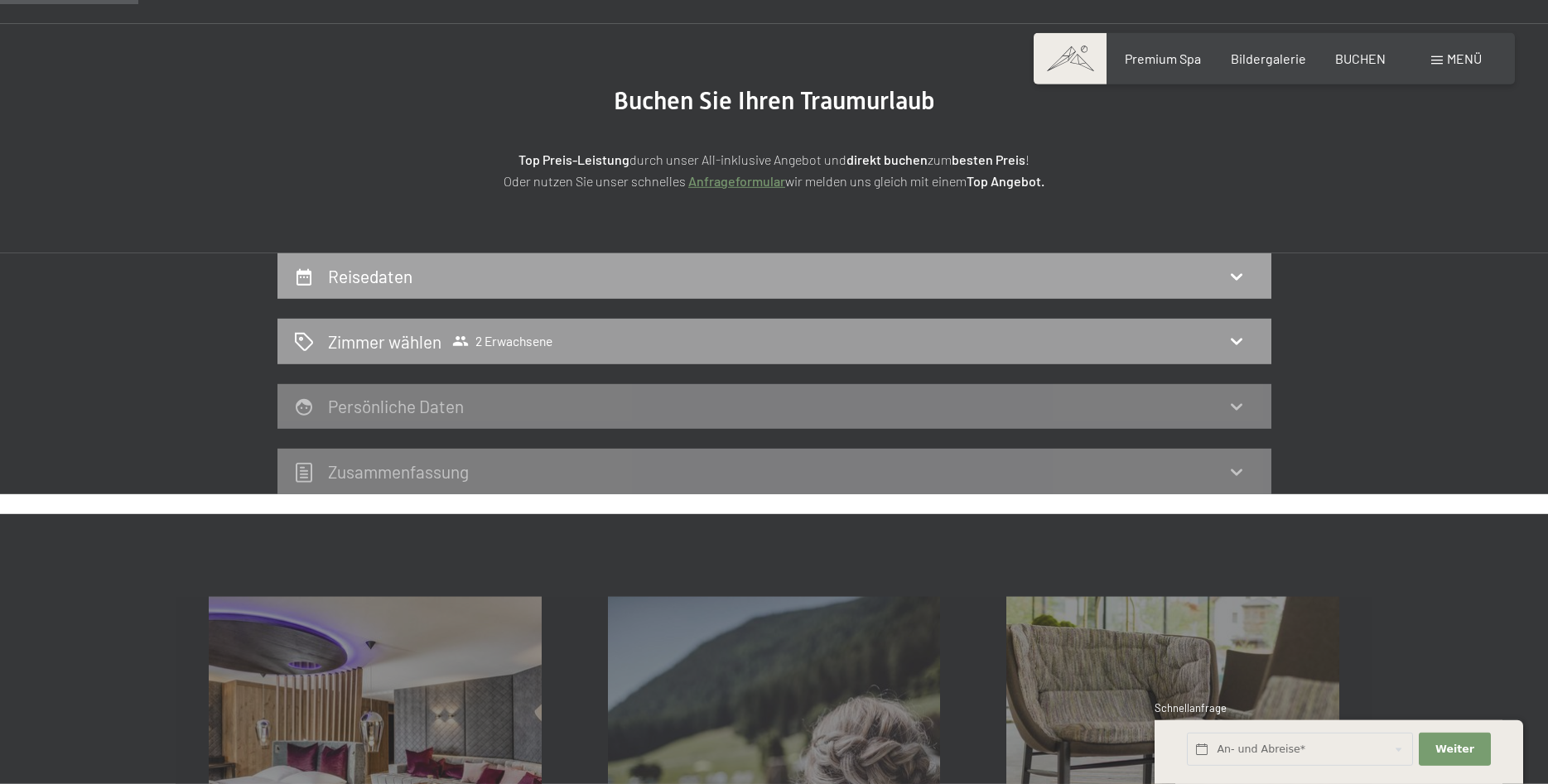
click at [626, 289] on div "Reisedaten" at bounding box center [774, 276] width 994 height 45
select select "[DATE]"
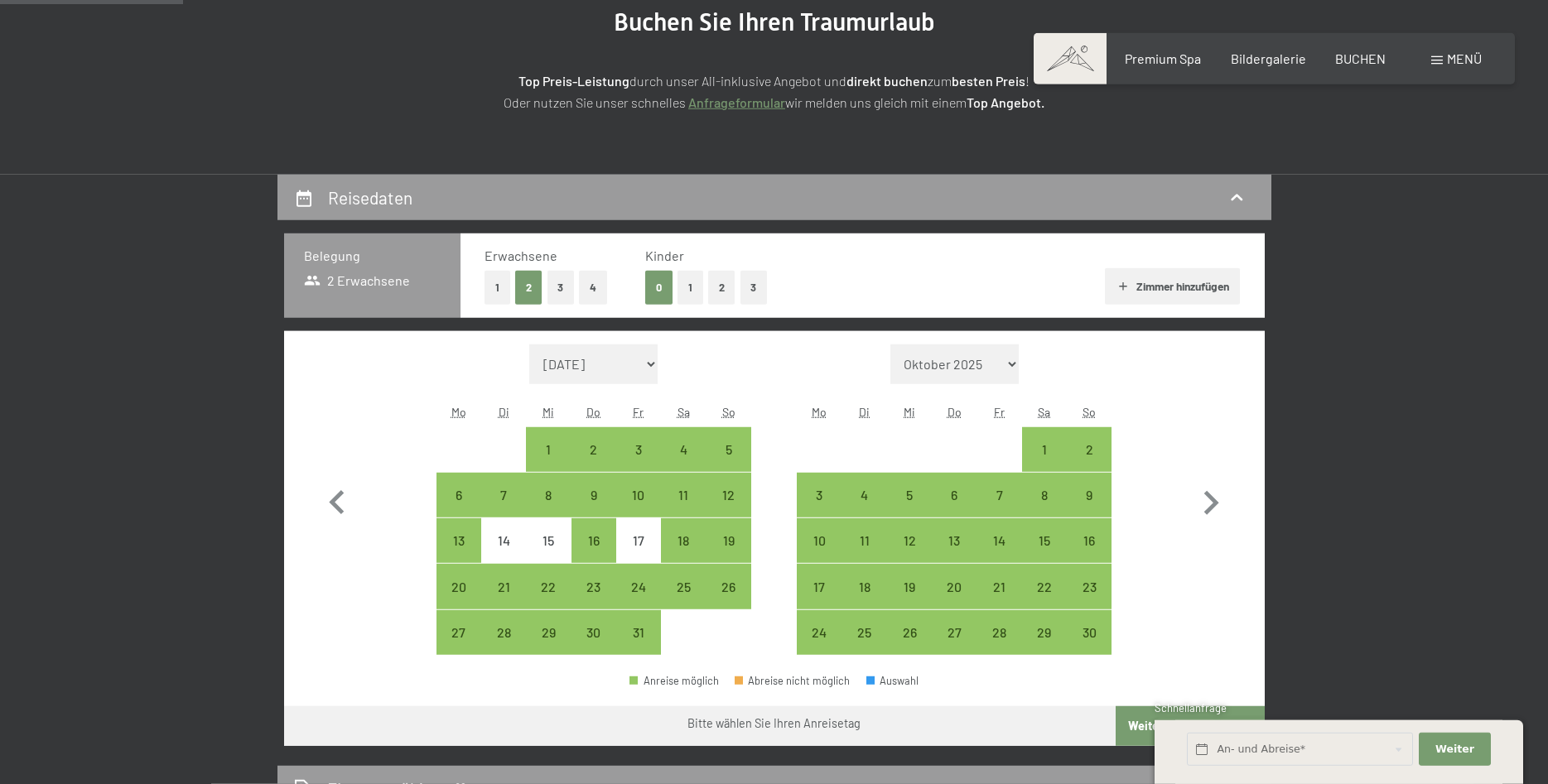
scroll to position [310, 0]
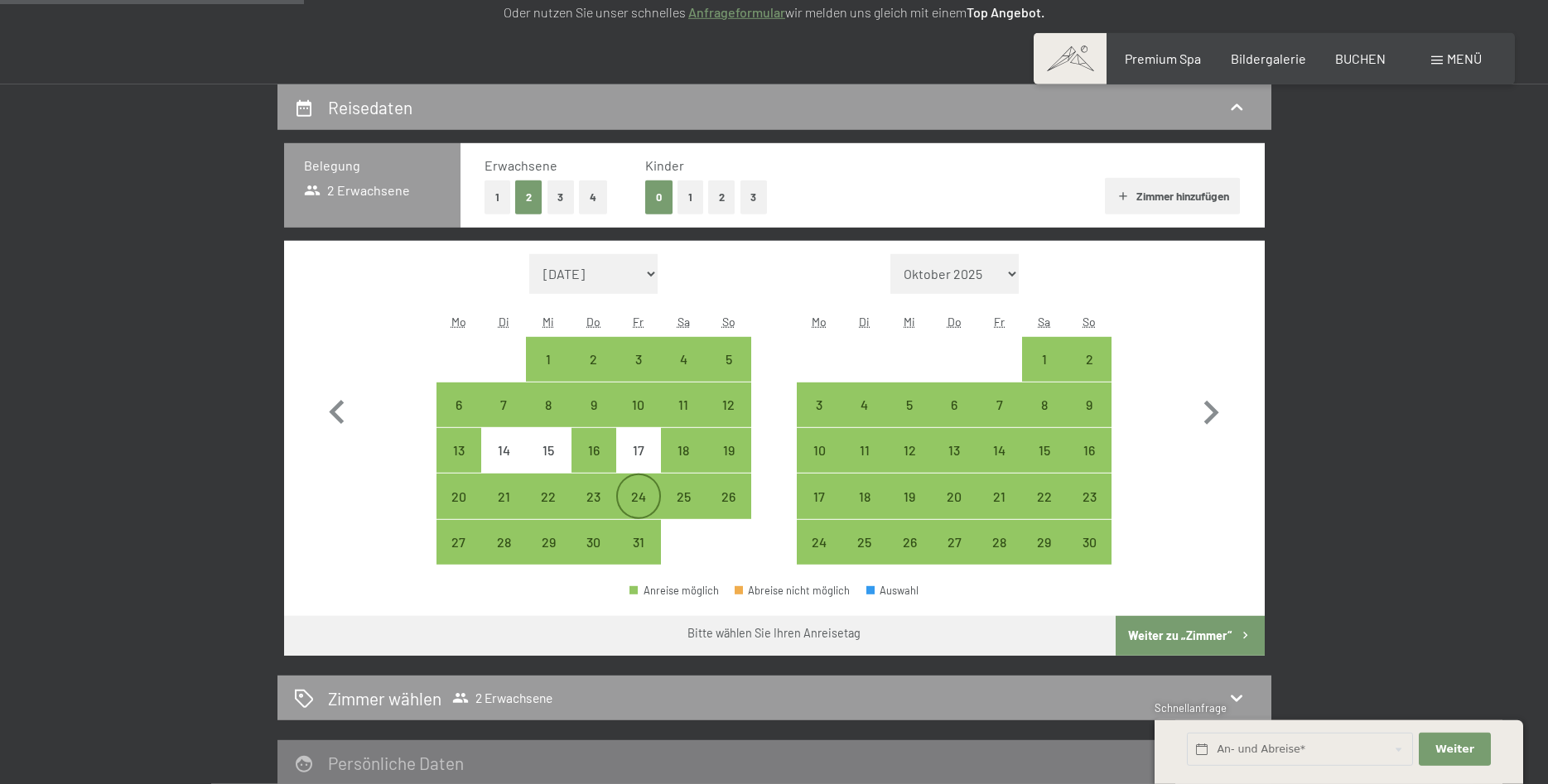
click at [642, 490] on div "24" at bounding box center [638, 511] width 42 height 42
select select "[DATE]"
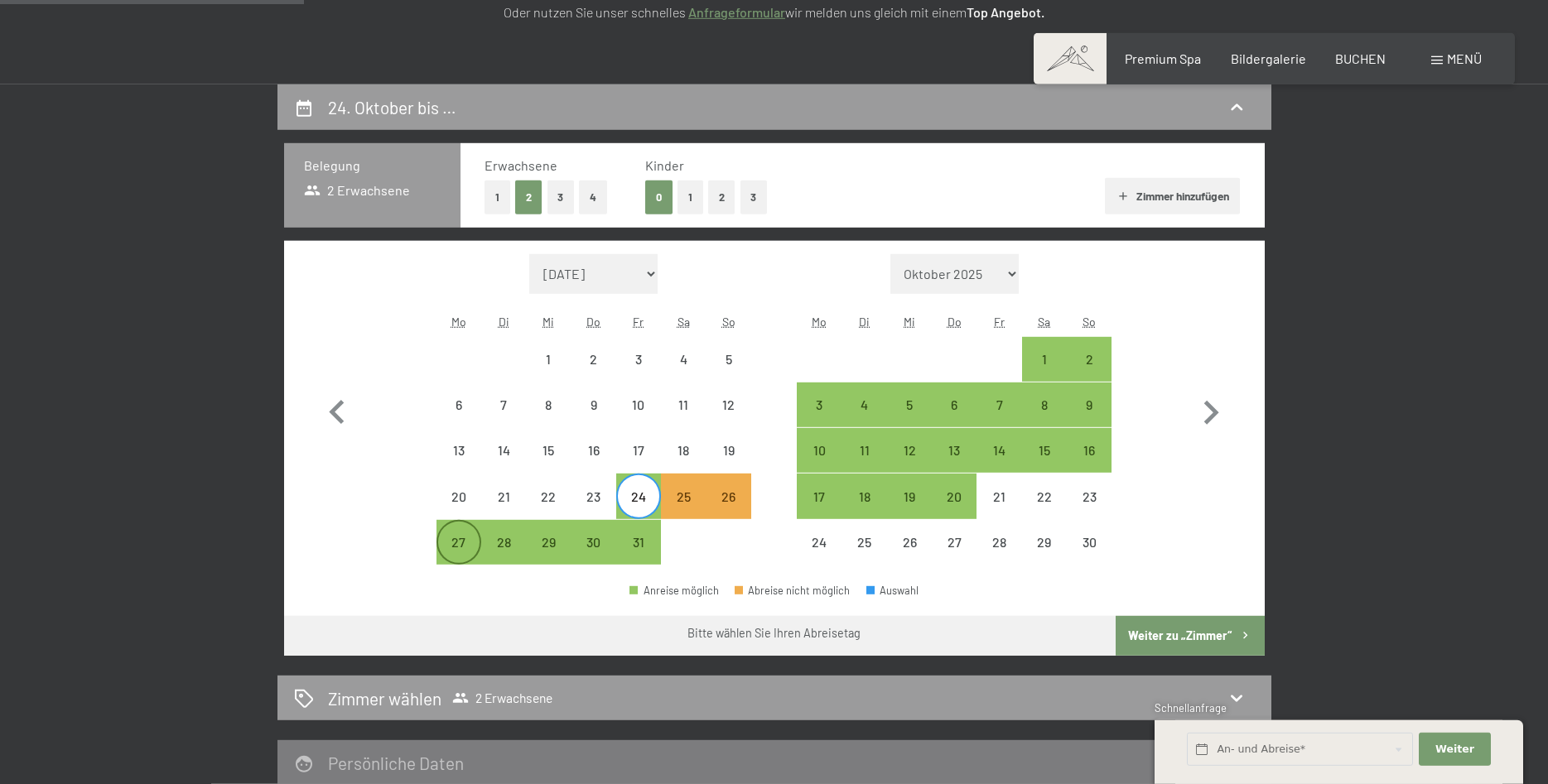
click at [449, 549] on div "27" at bounding box center [458, 556] width 42 height 42
select select "[DATE]"
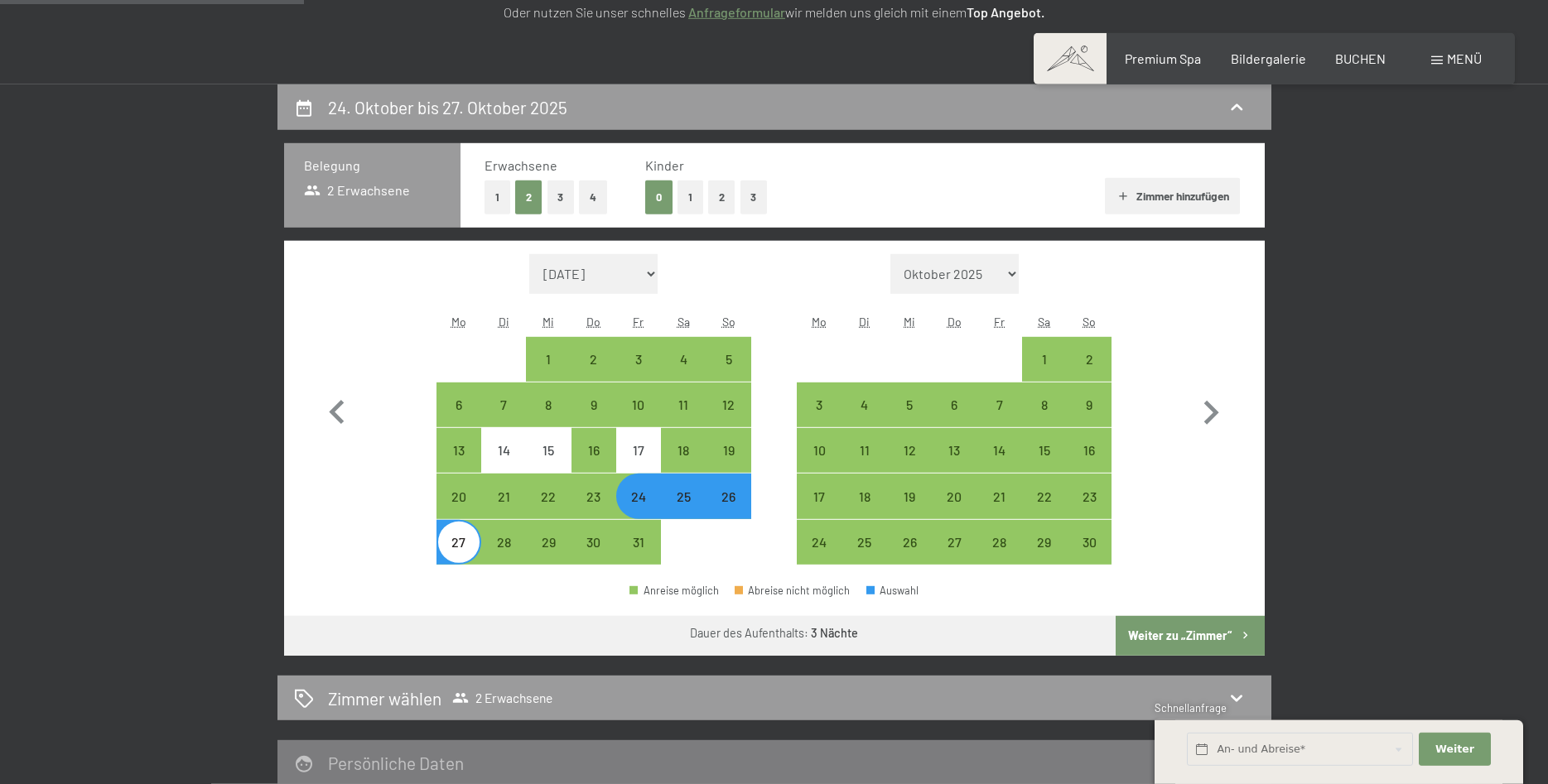
click at [1178, 650] on button "Weiter zu „Zimmer“" at bounding box center [1189, 636] width 148 height 40
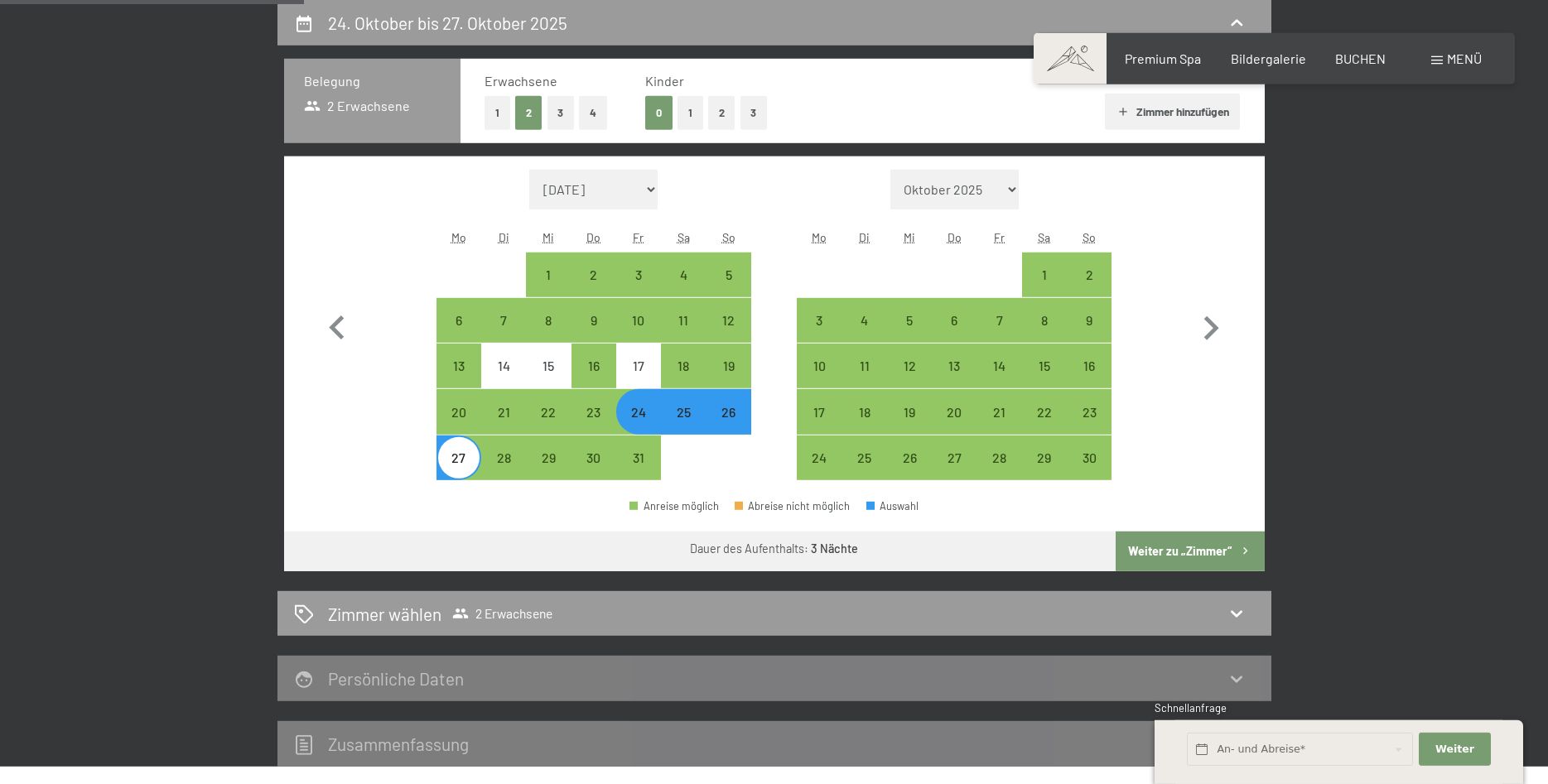
select select "[DATE]"
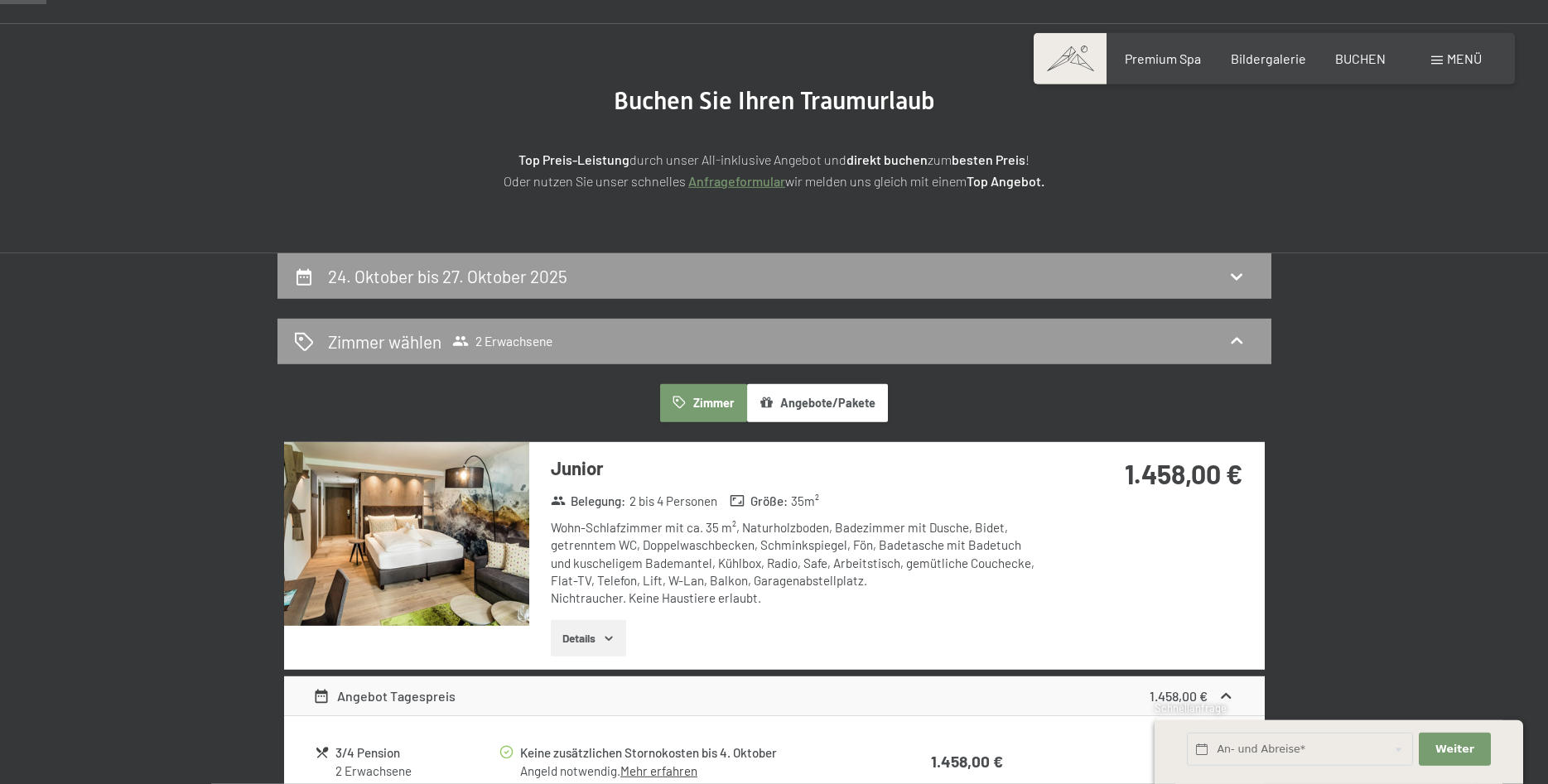
scroll to position [0, 0]
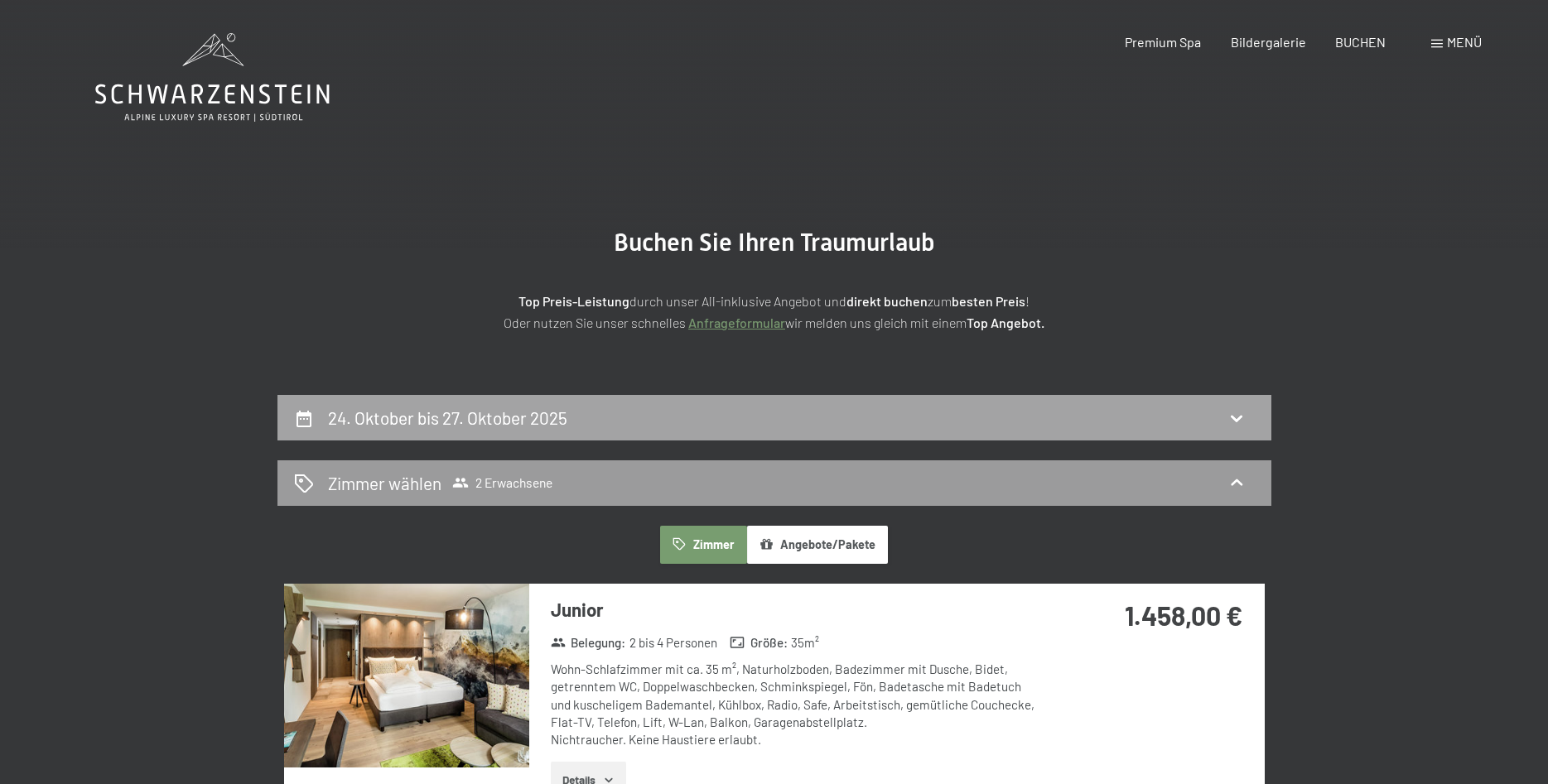
click at [612, 423] on div "24. Oktober bis 27. Oktober 2025" at bounding box center [774, 417] width 961 height 24
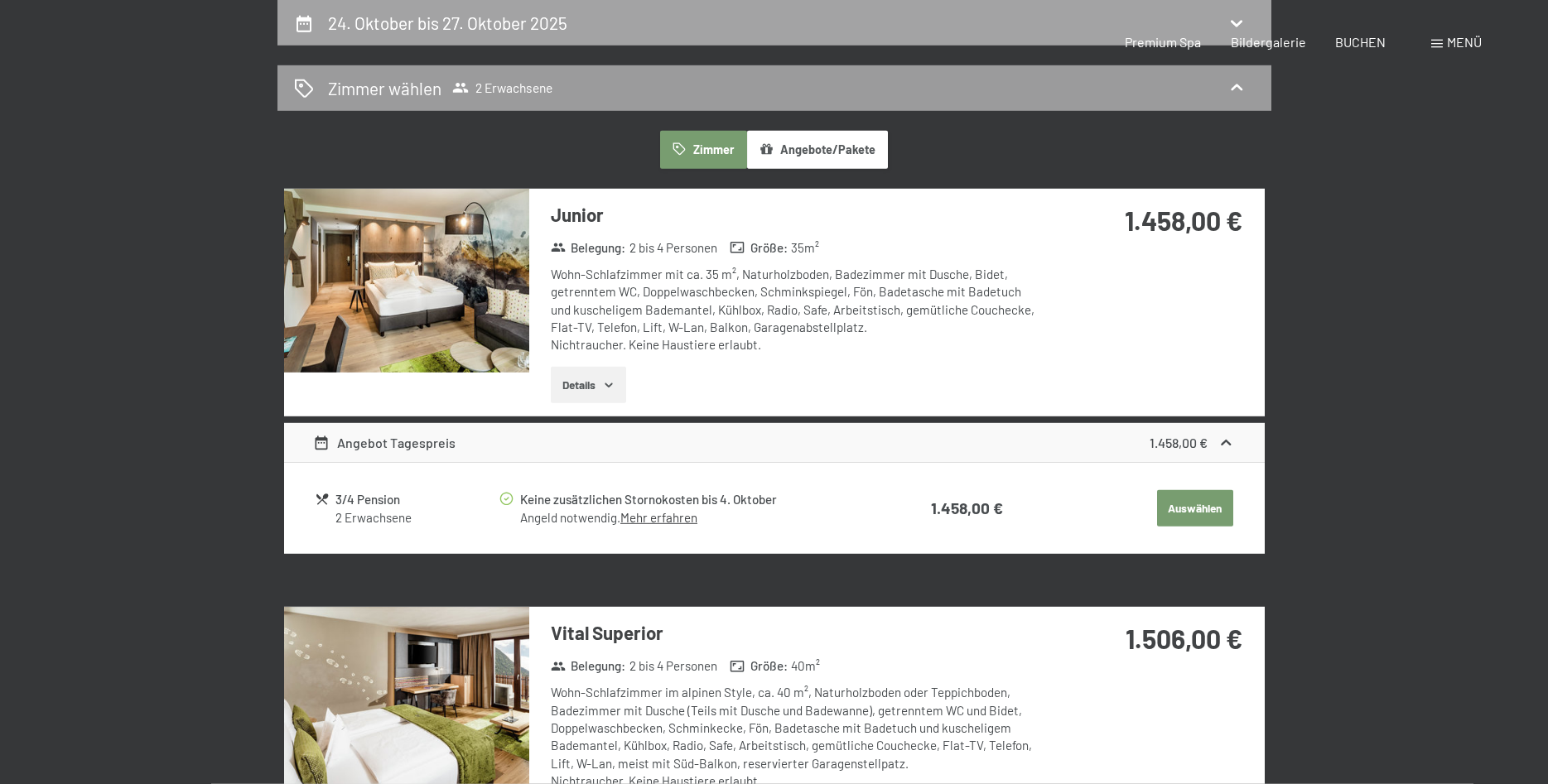
select select "[DATE]"
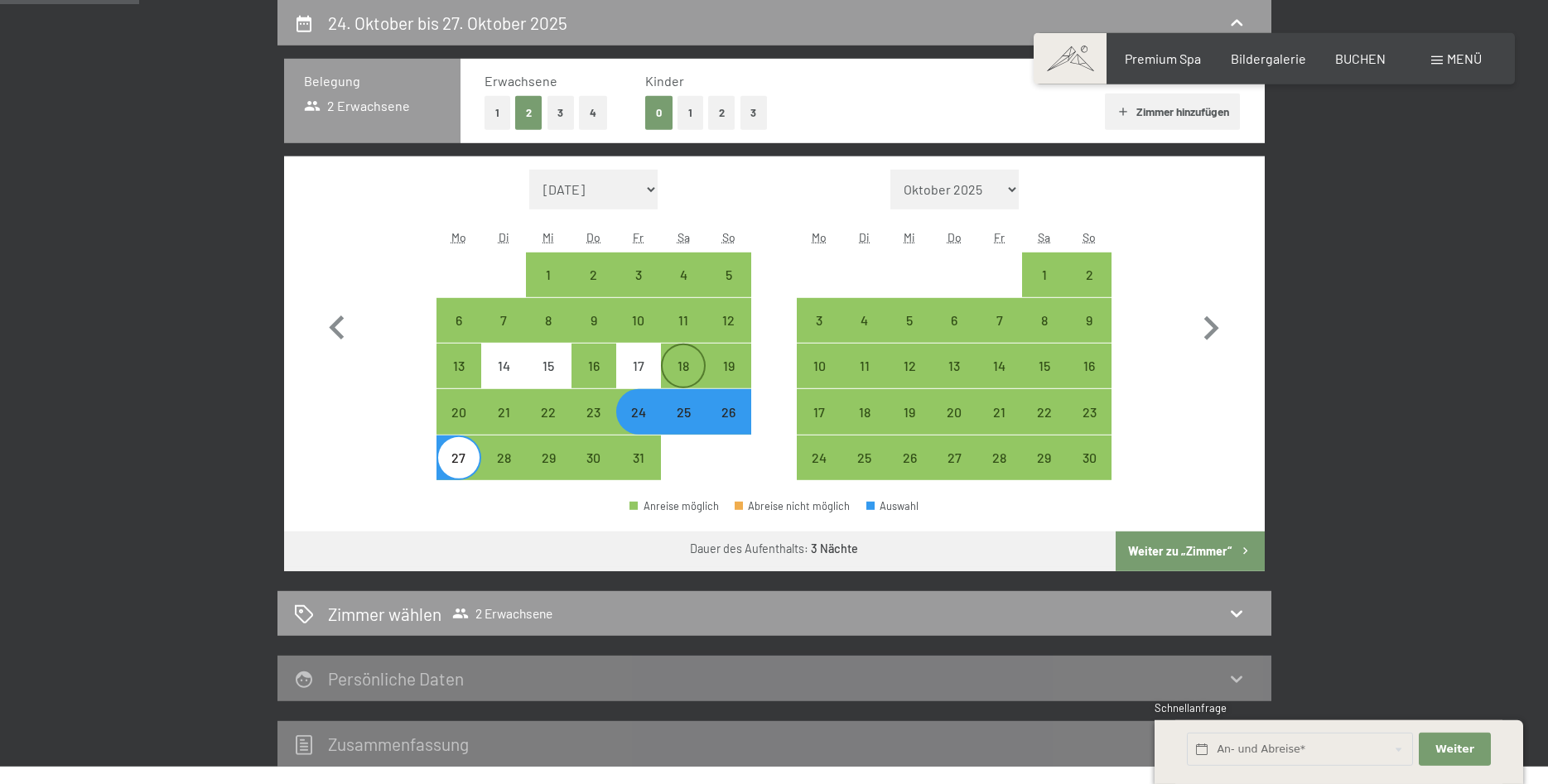
click at [693, 369] on div "18" at bounding box center [684, 380] width 42 height 42
select select "[DATE]"
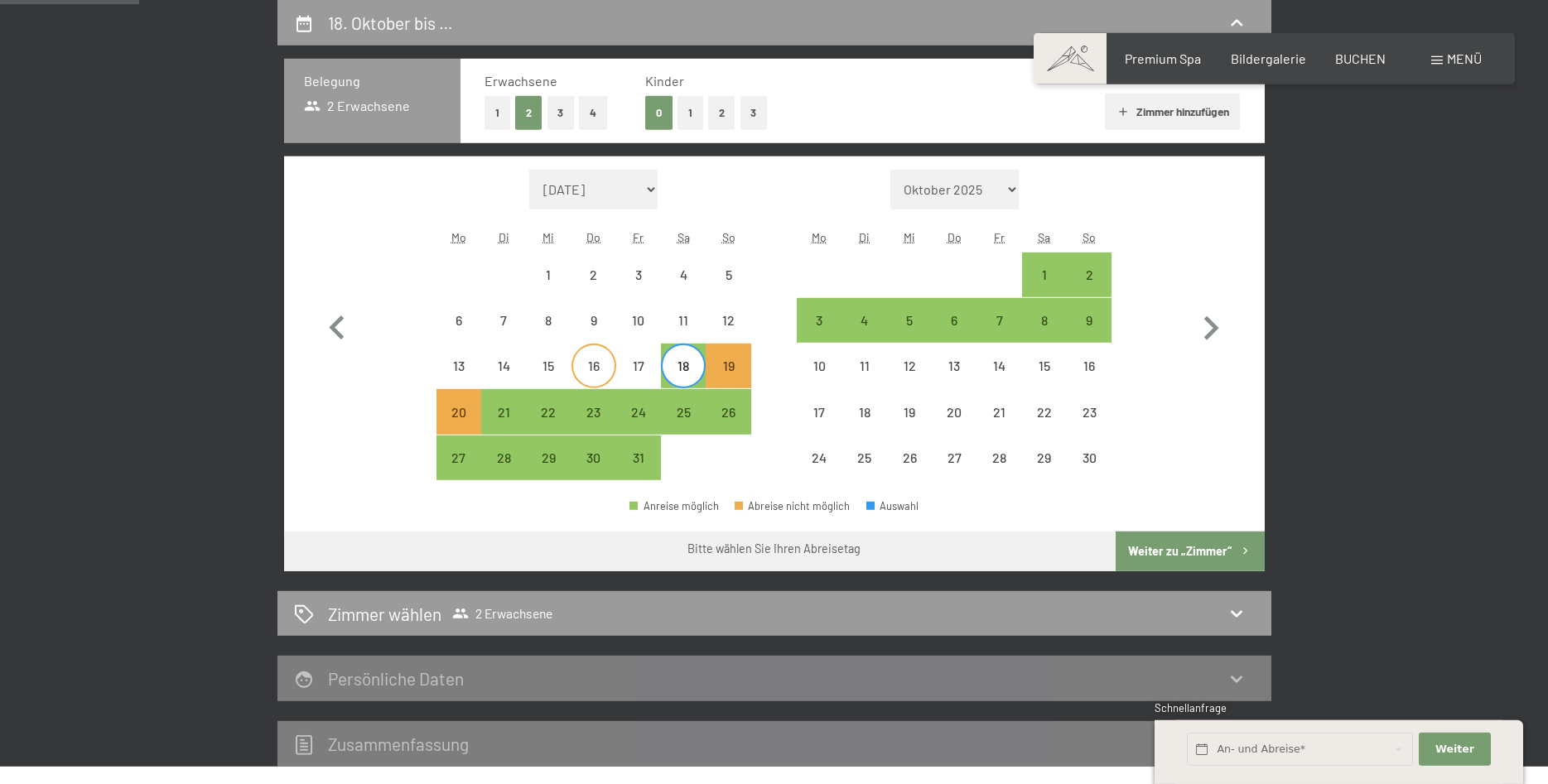
click at [577, 371] on div "16" at bounding box center [594, 380] width 42 height 42
select select "[DATE]"
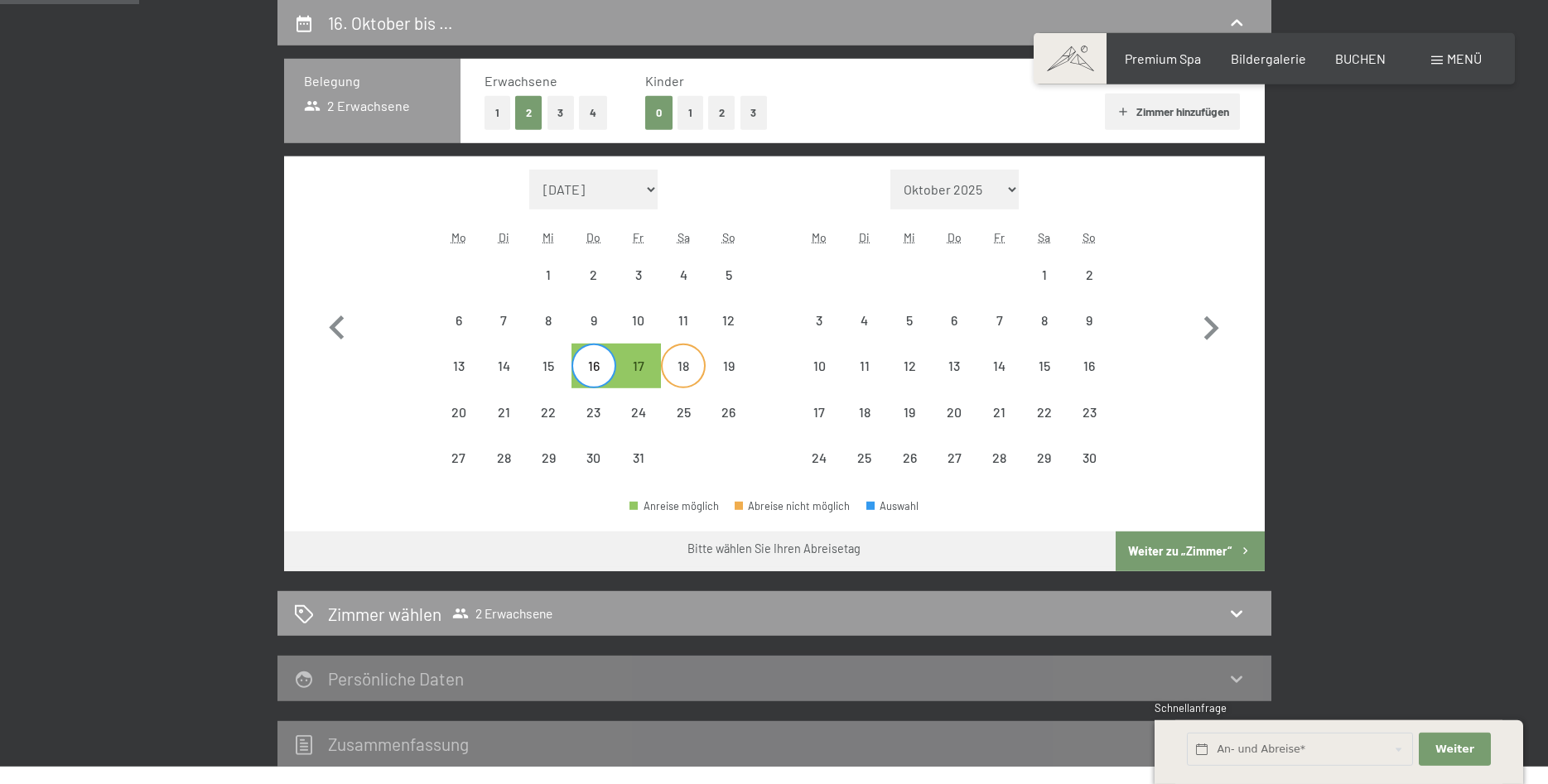
click at [696, 374] on div "18" at bounding box center [684, 380] width 42 height 42
select select "[DATE]"
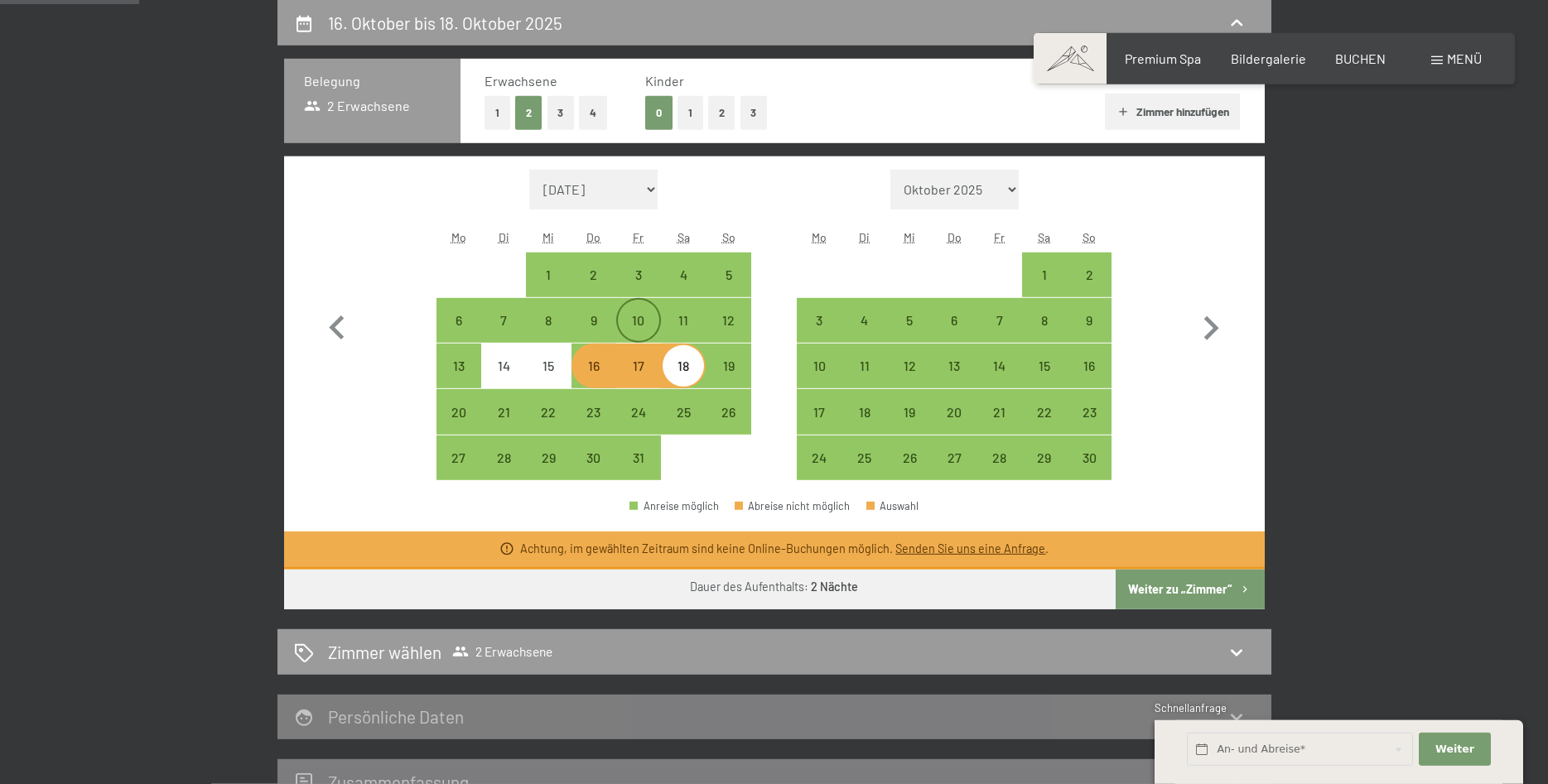
click at [631, 325] on div "10" at bounding box center [638, 335] width 42 height 42
select select "[DATE]"
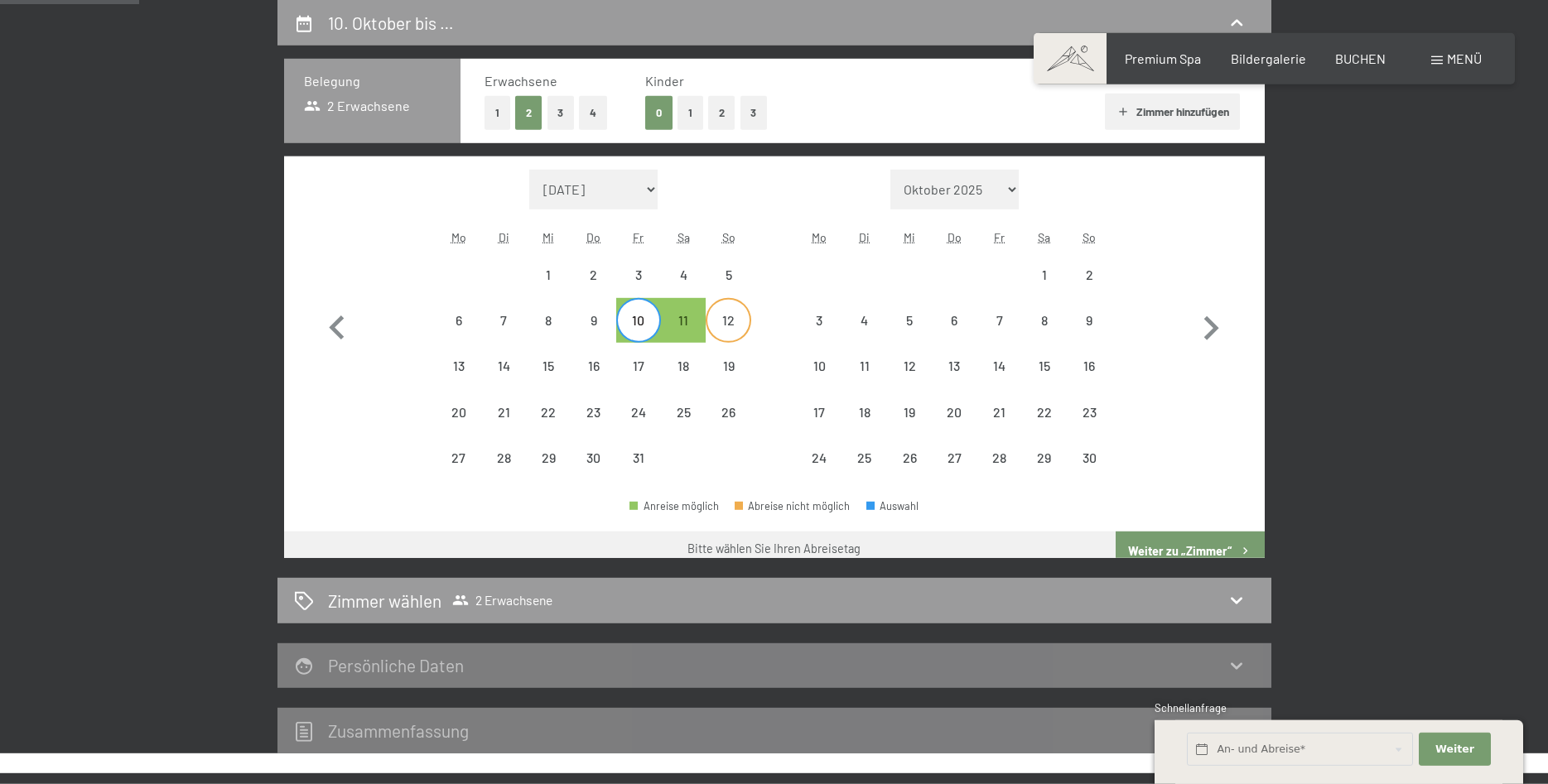
click at [723, 318] on div "12" at bounding box center [728, 335] width 42 height 42
select select "[DATE]"
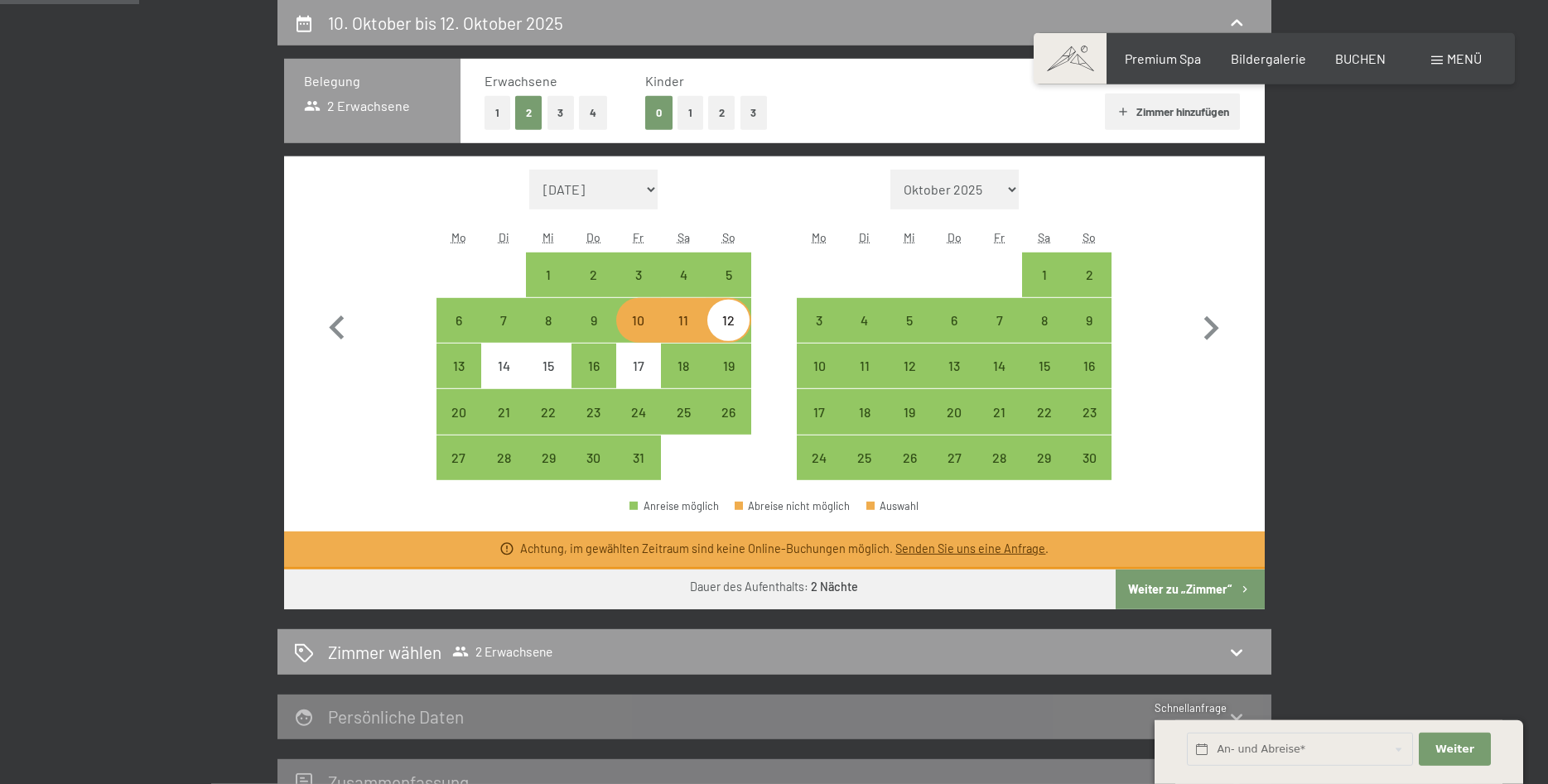
click at [659, 326] on div "10" at bounding box center [638, 335] width 42 height 42
select select "[DATE]"
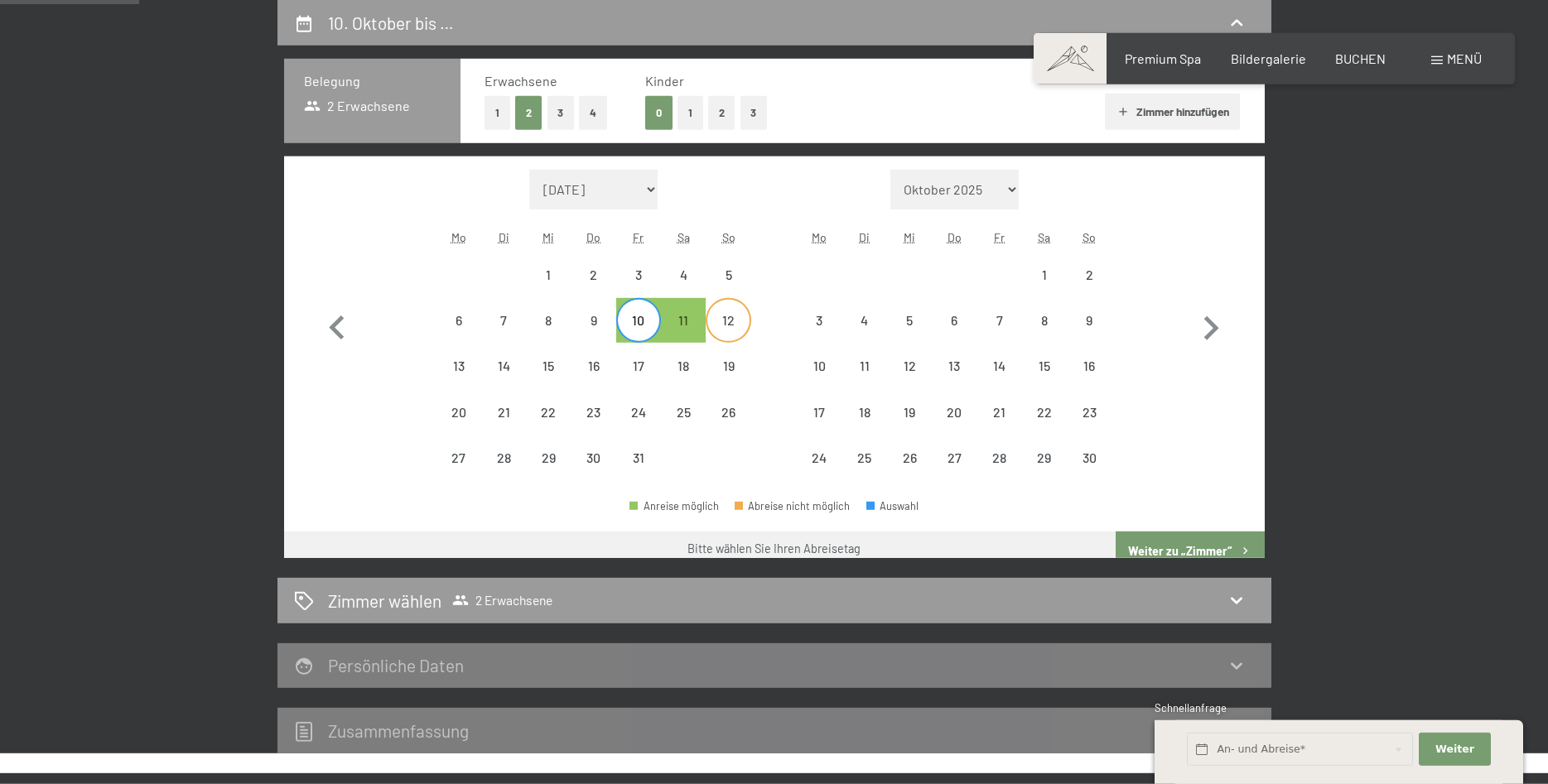
click at [725, 325] on div "12" at bounding box center [728, 335] width 42 height 42
select select "[DATE]"
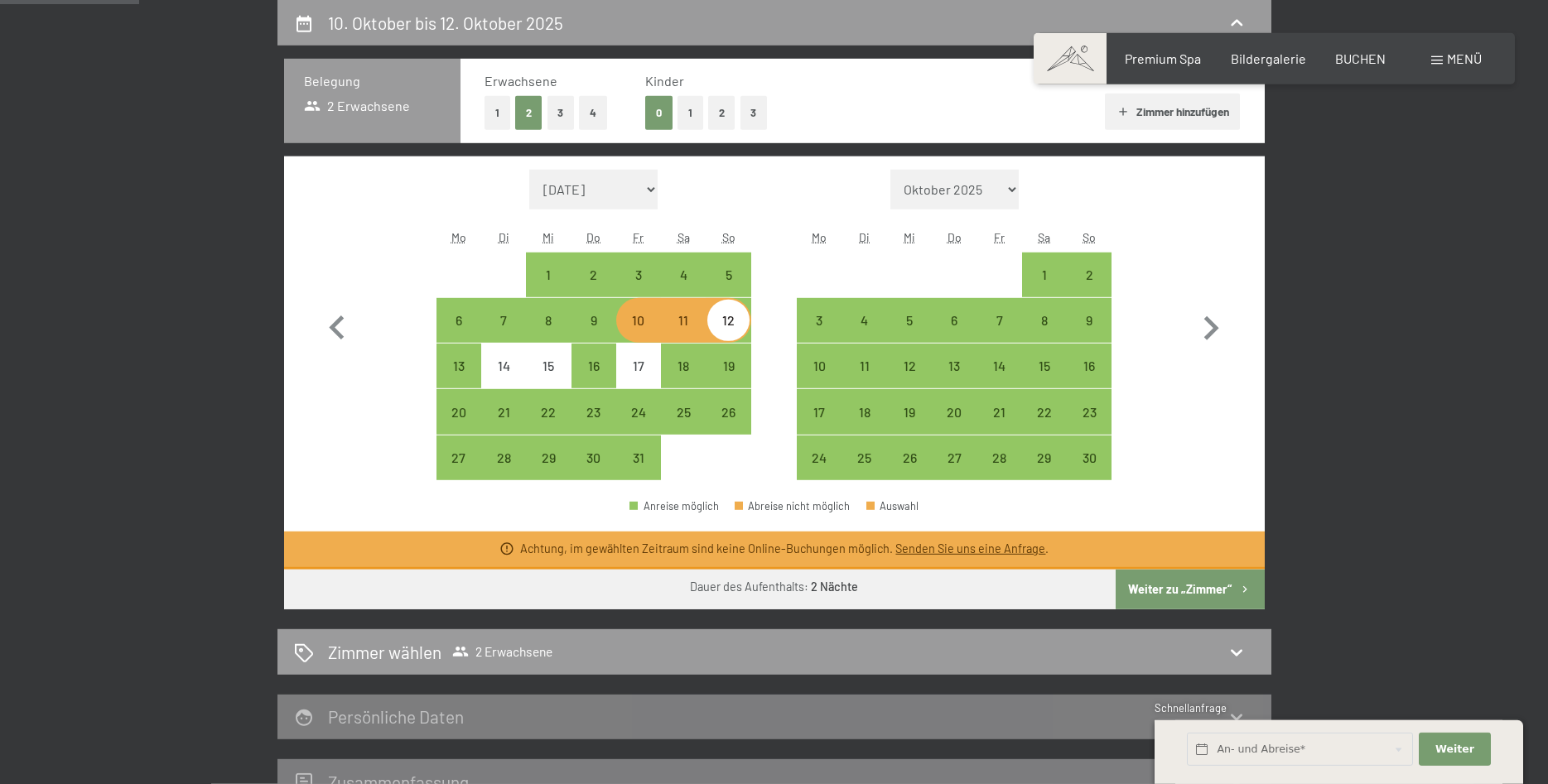
click at [726, 328] on div "12" at bounding box center [728, 335] width 42 height 42
select select "[DATE]"
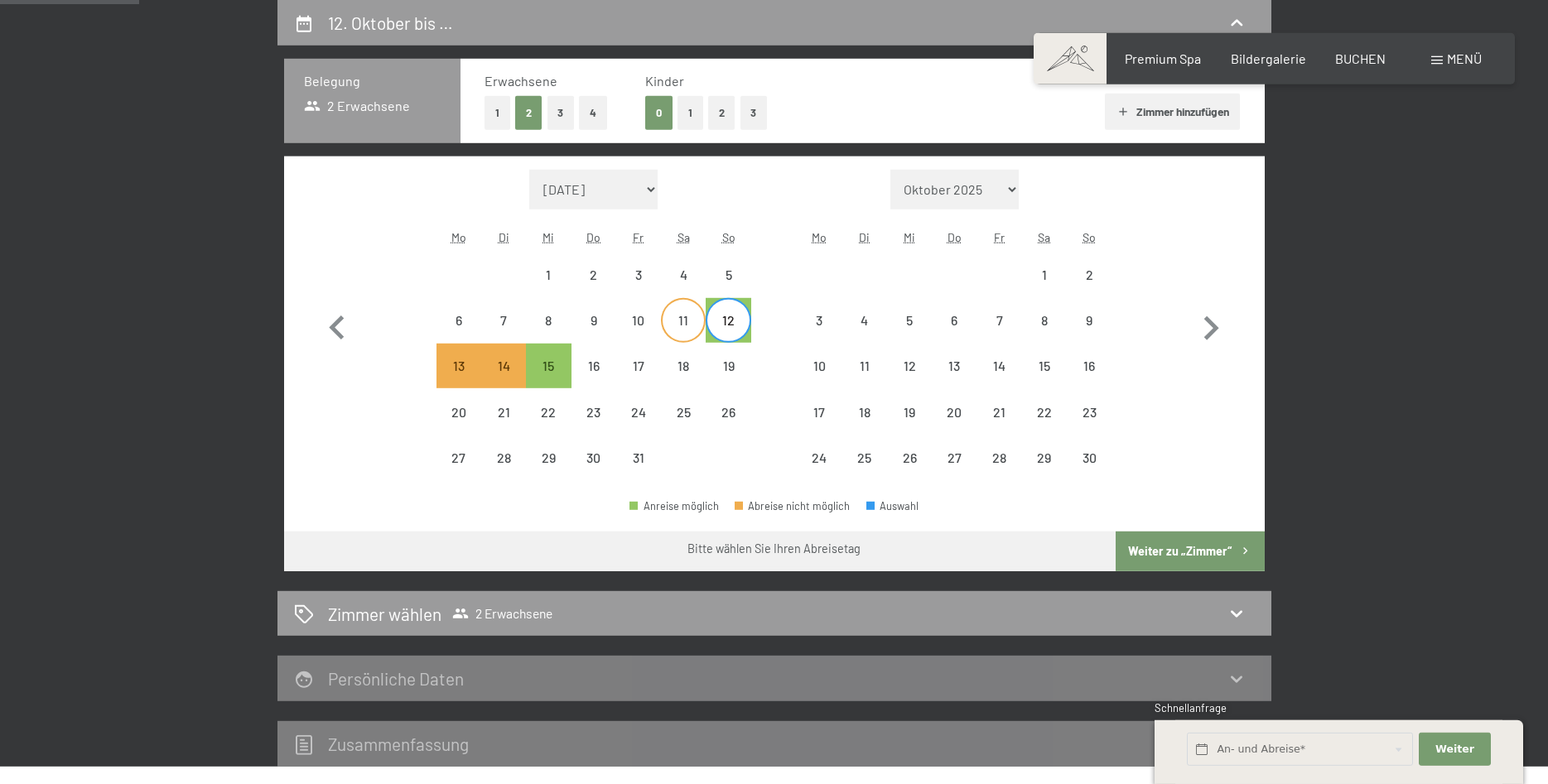
click at [684, 320] on div "11" at bounding box center [684, 335] width 42 height 42
select select "[DATE]"
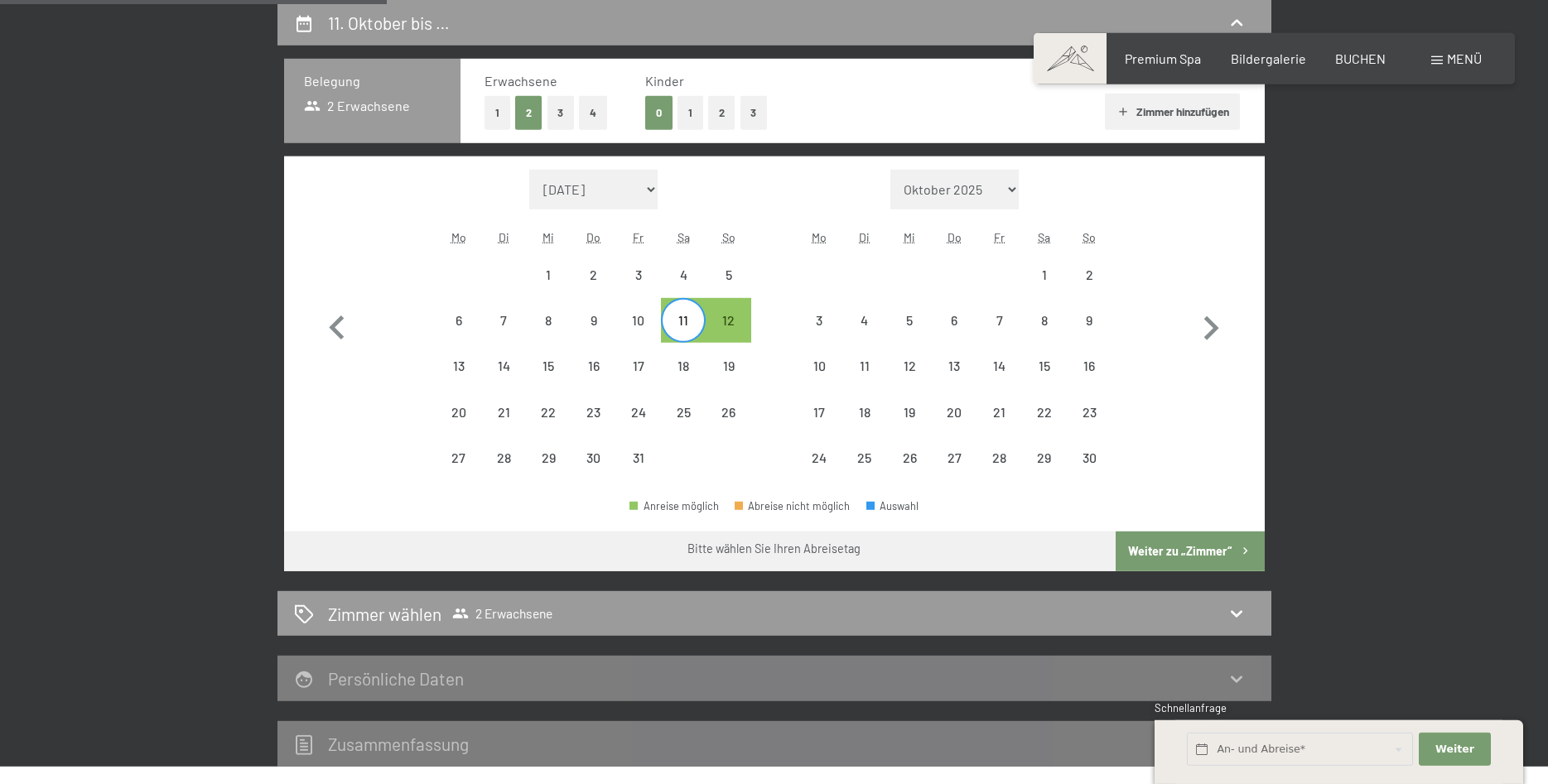
click at [1168, 544] on button "Weiter zu „Zimmer“" at bounding box center [1189, 552] width 148 height 40
select select "[DATE]"
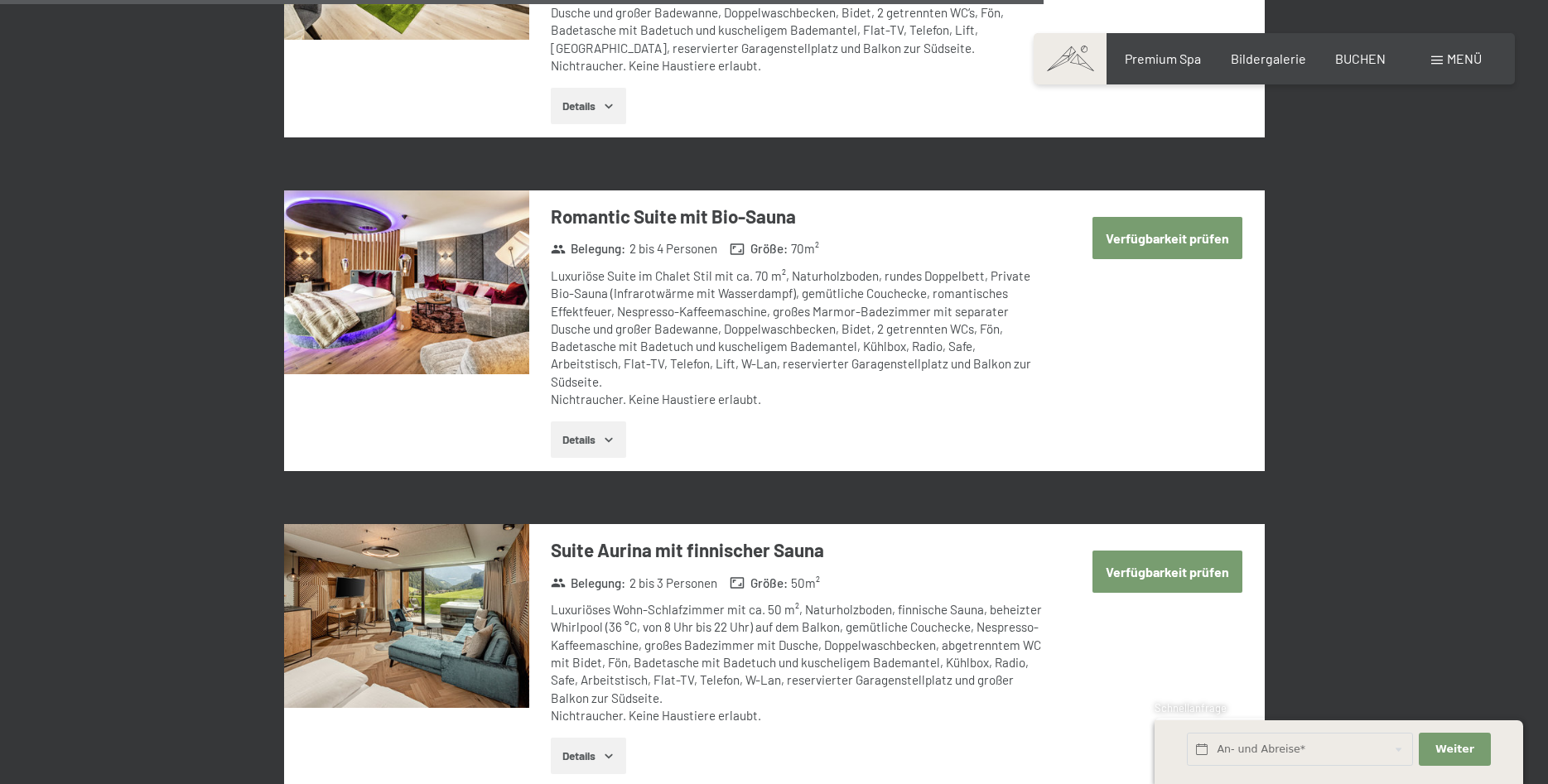
scroll to position [3602, 0]
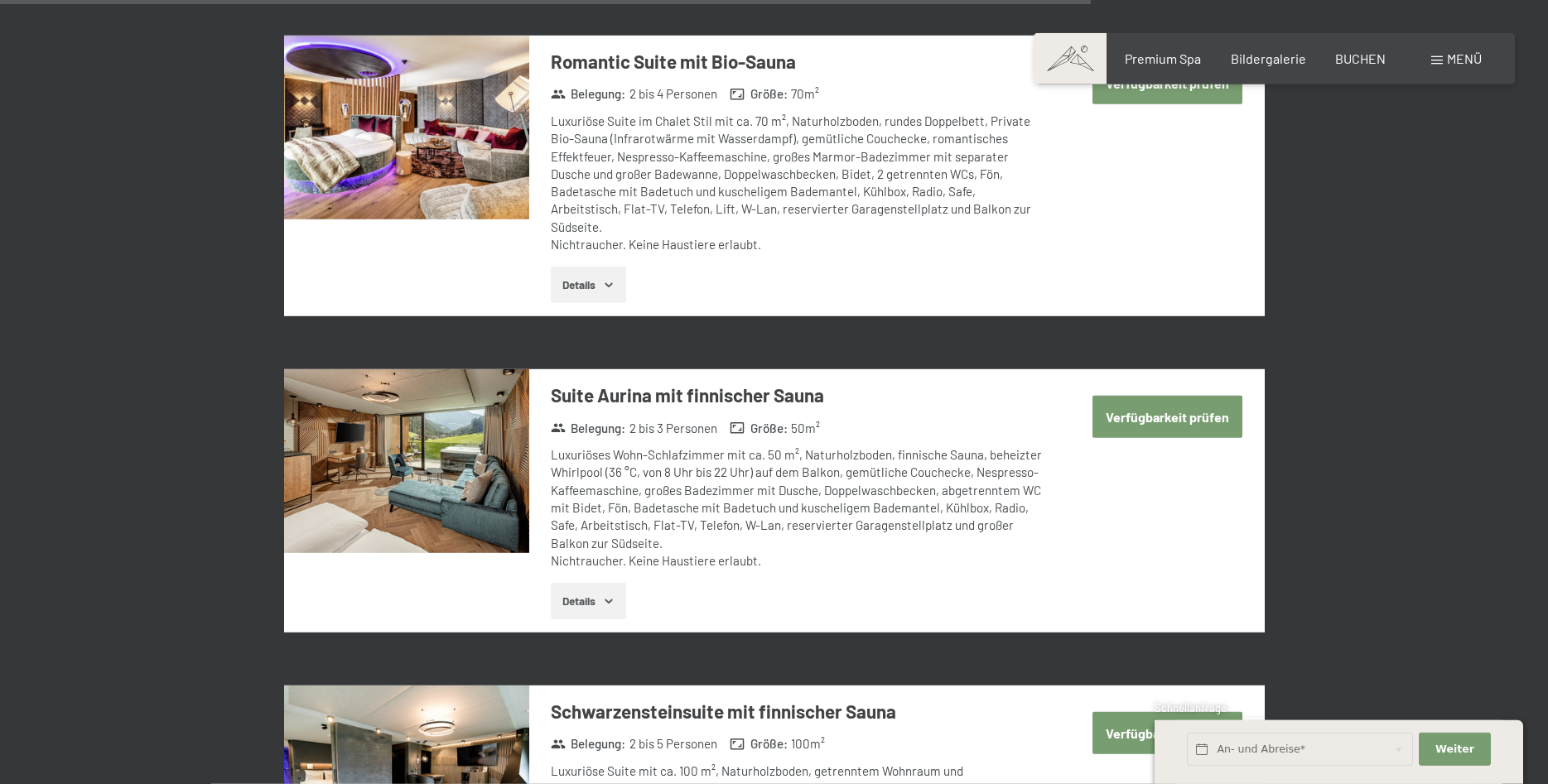
click at [1149, 396] on button "Verfügbarkeit prüfen" at bounding box center [1167, 416] width 150 height 43
select select "[DATE]"
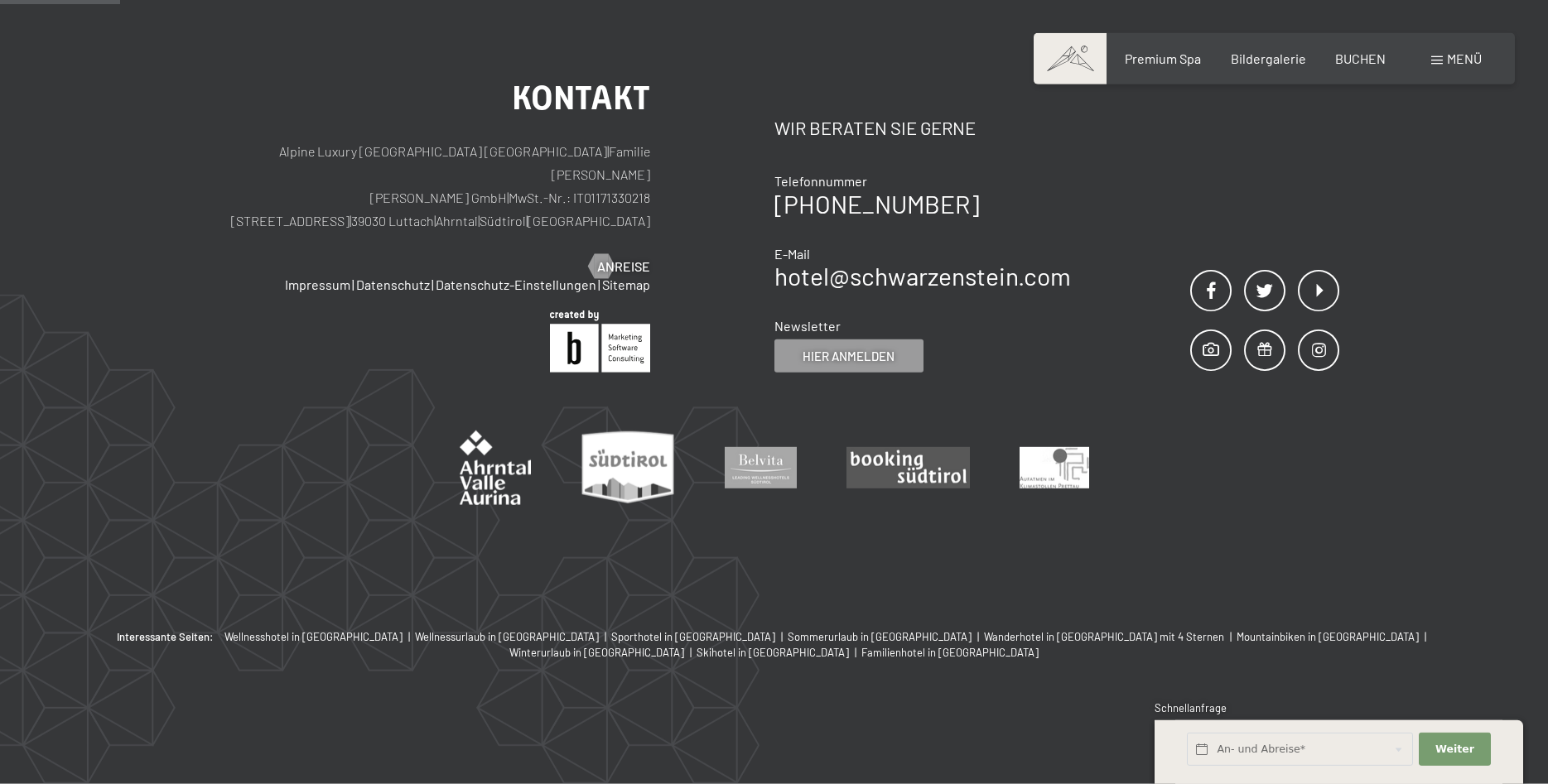
scroll to position [395, 0]
